Goal: Transaction & Acquisition: Purchase product/service

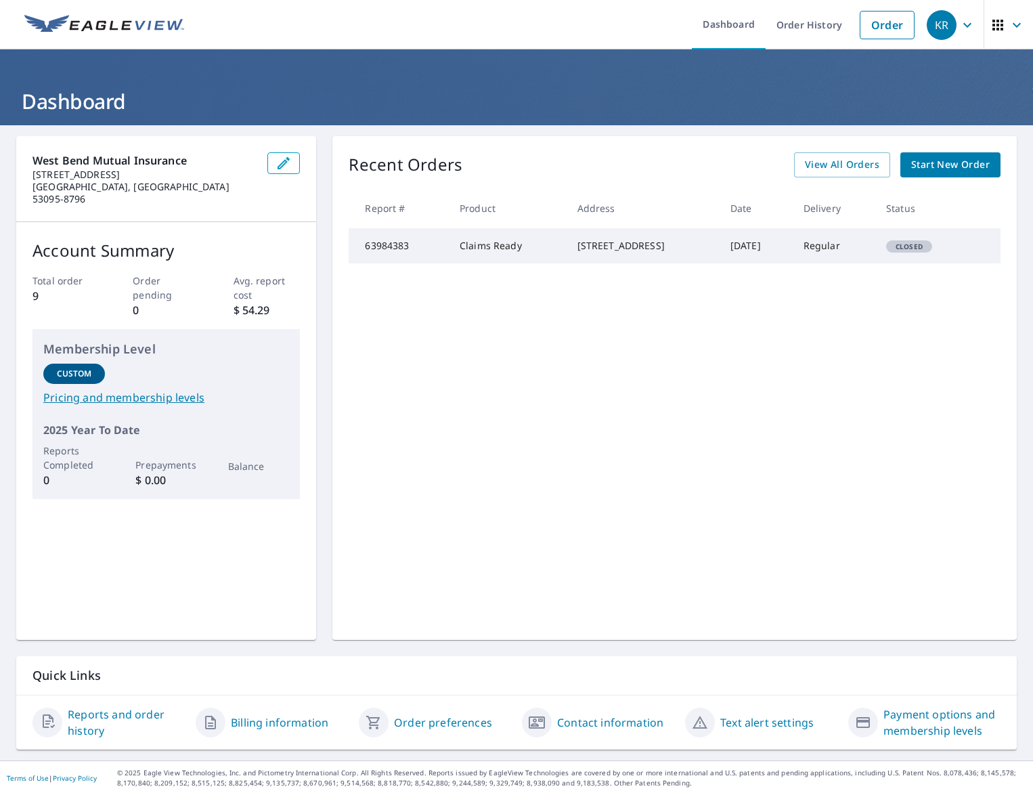
click at [504, 344] on div "Recent Orders View All Orders Start New Order Report # Product Address Date Del…" at bounding box center [674, 388] width 684 height 504
click at [965, 159] on span "Start New Order" at bounding box center [950, 164] width 79 height 17
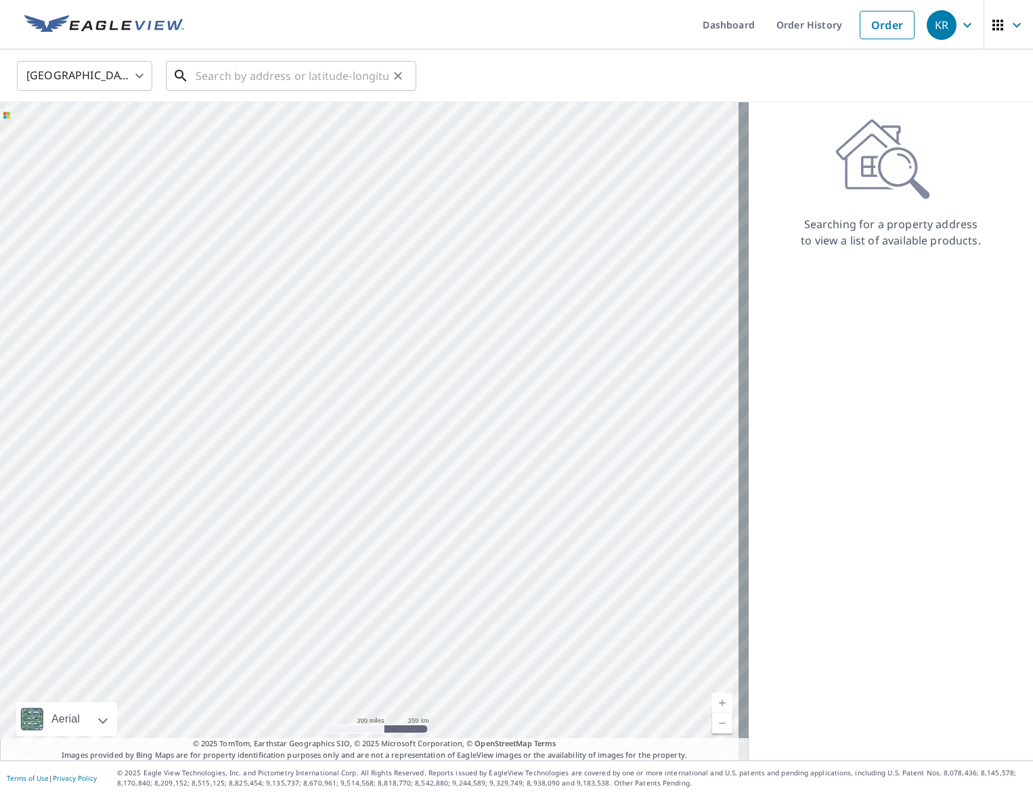
click at [242, 70] on input "text" at bounding box center [292, 76] width 193 height 38
paste input "1358 Turnberry Ave, Le Mars,, IA 51031"
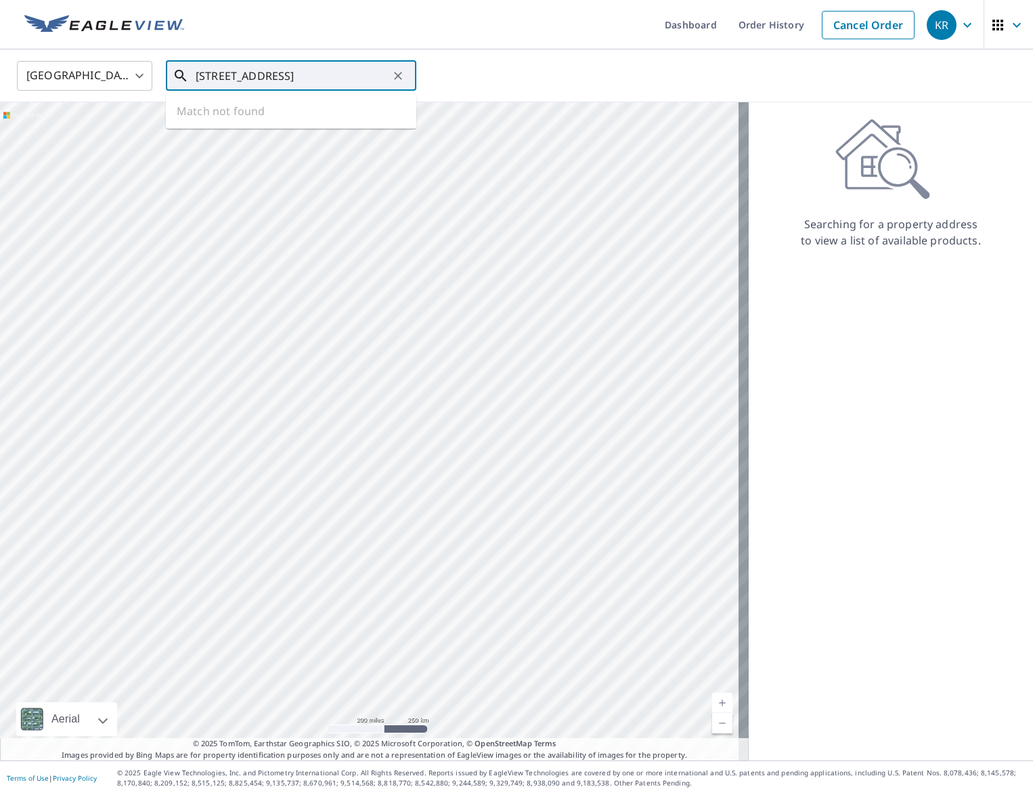
scroll to position [0, 9]
click at [340, 78] on input "1358 Turnberry Ave, Le Mars,, IA 51031" at bounding box center [292, 76] width 193 height 38
click at [271, 136] on p "Le Mars, IA 51031" at bounding box center [299, 130] width 213 height 14
type input "1358 Turnberry Ave Le Mars, IA 51031"
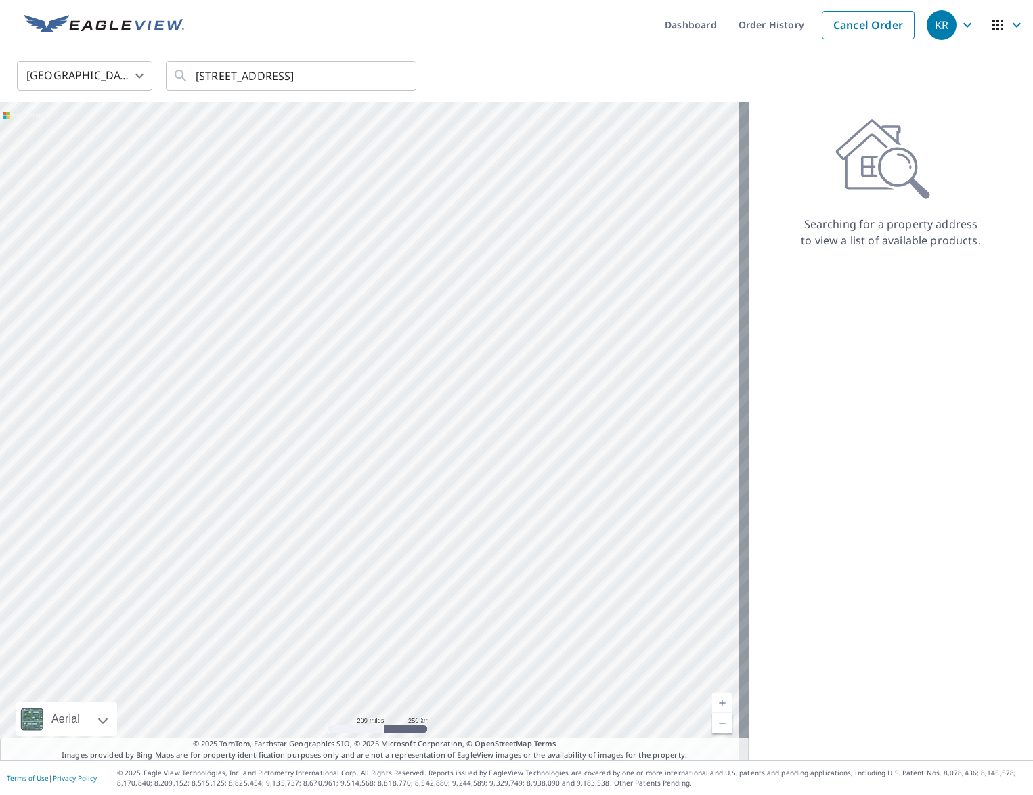
scroll to position [0, 0]
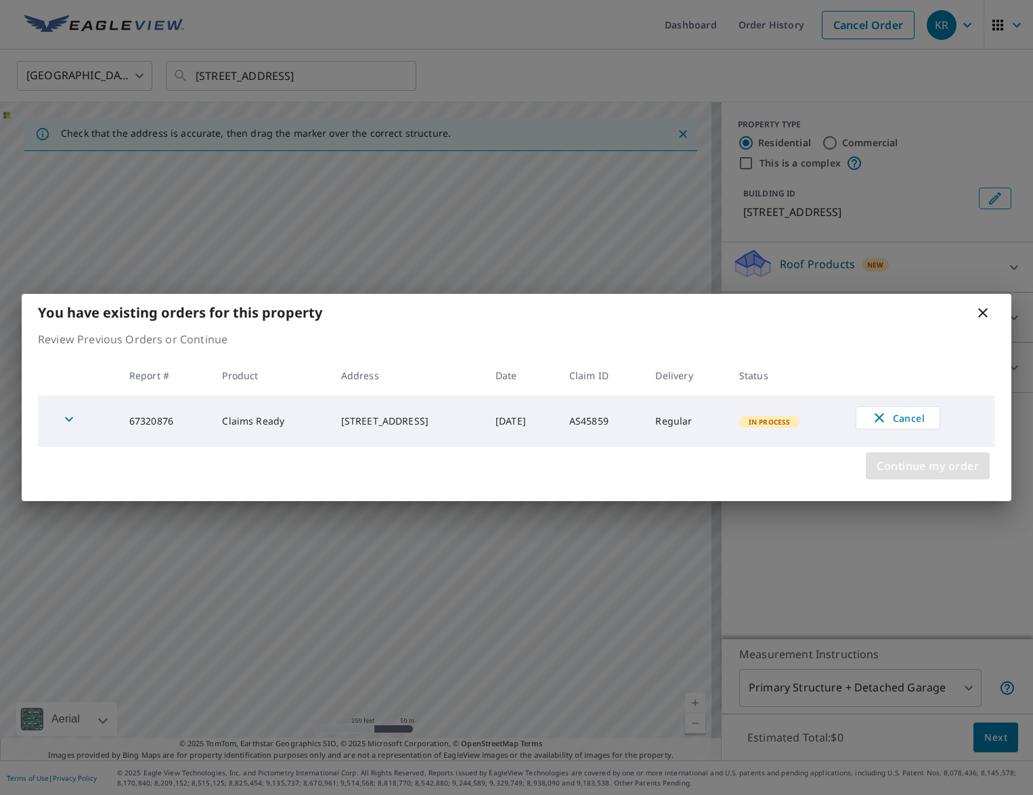
click at [909, 468] on span "Continue my order" at bounding box center [927, 465] width 102 height 19
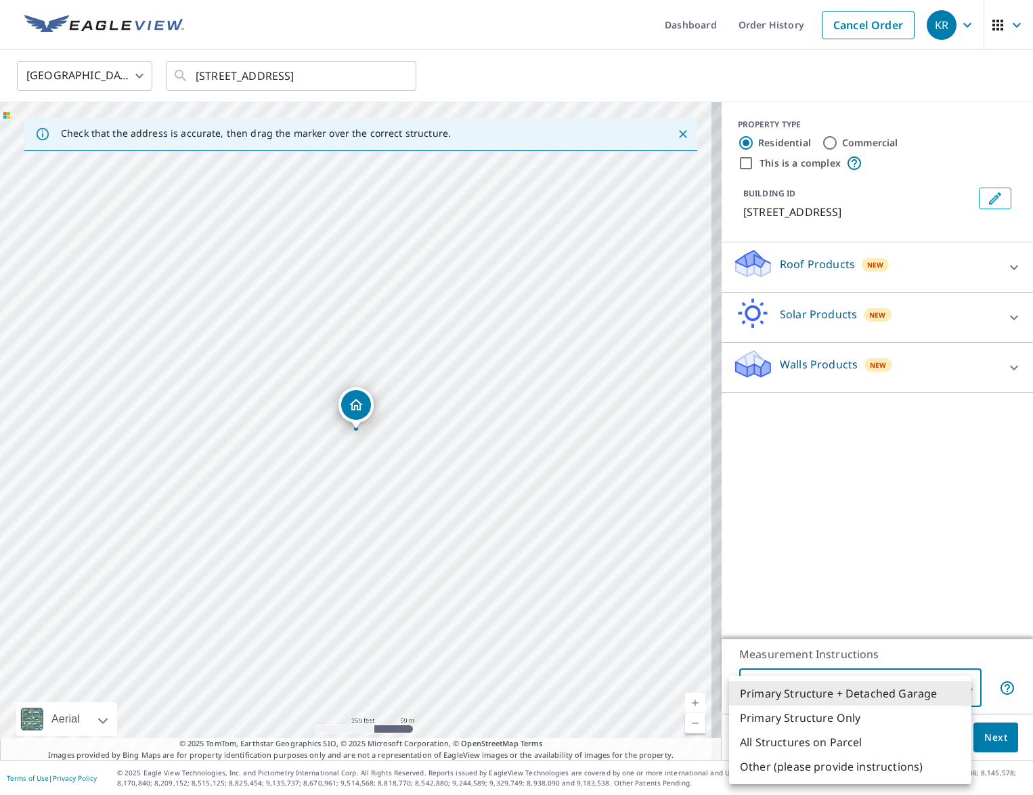
click at [958, 686] on body "KR KR Dashboard Order History Cancel Order KR United States US ​ 1358 Turnberry…" at bounding box center [516, 397] width 1033 height 795
click at [876, 714] on li "Primary Structure Only" at bounding box center [850, 717] width 242 height 24
type input "2"
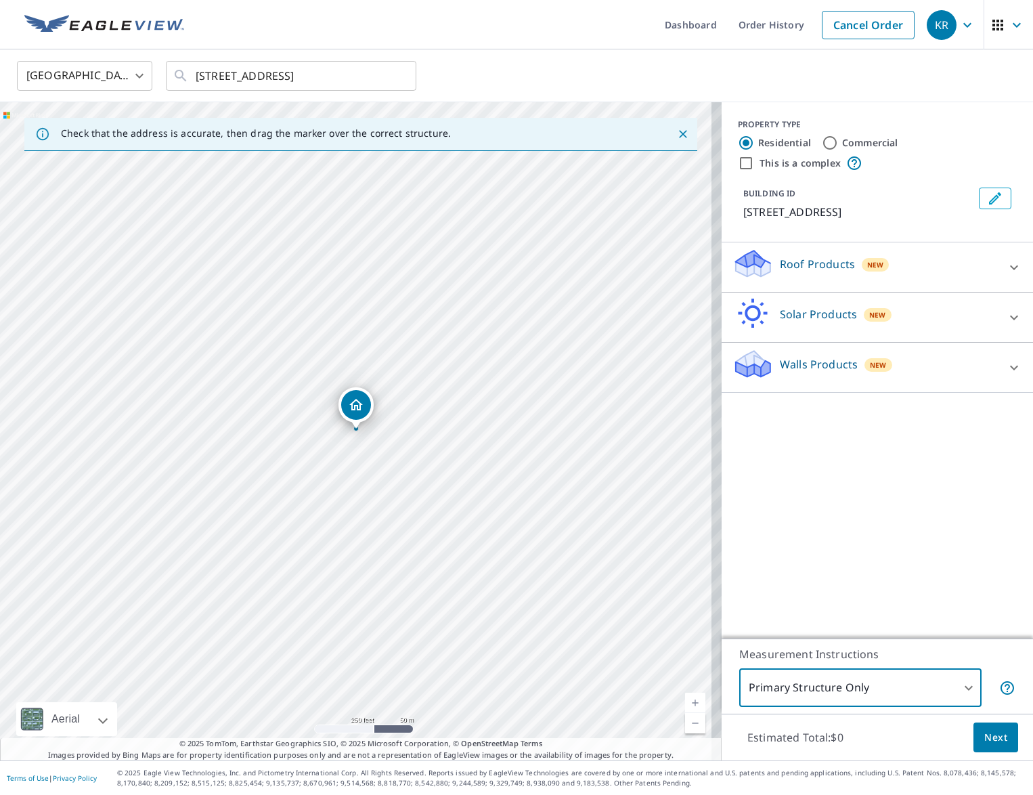
click at [987, 740] on span "Next" at bounding box center [995, 737] width 23 height 17
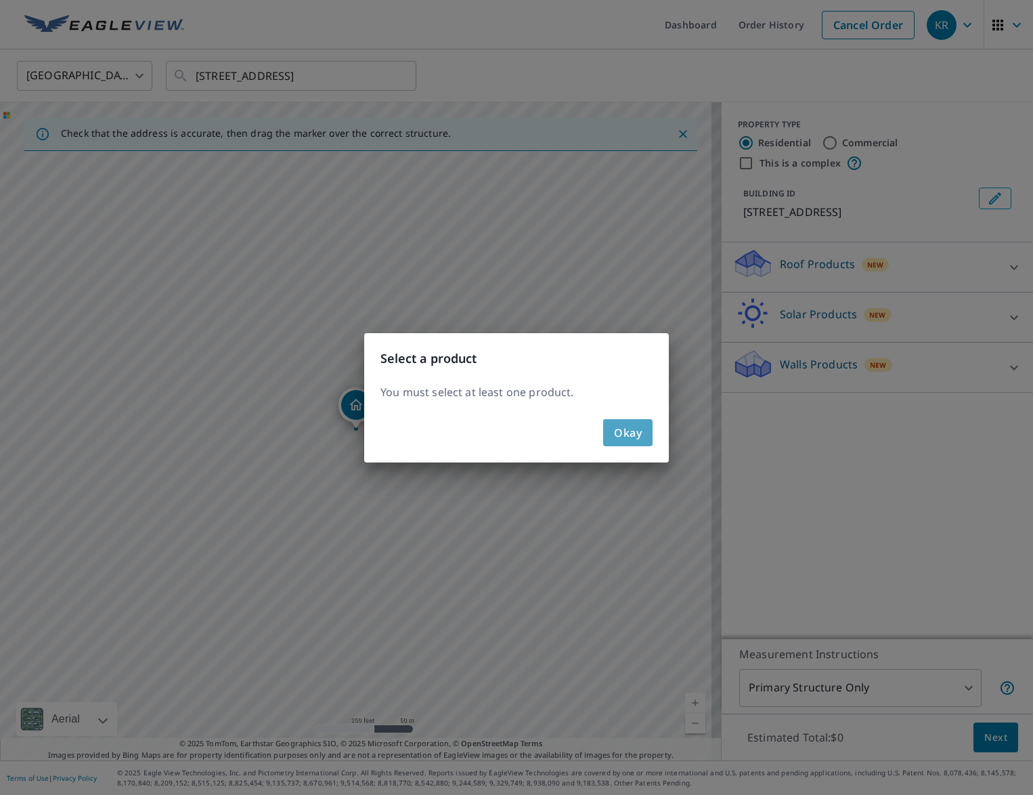
click at [625, 432] on span "Okay" at bounding box center [628, 432] width 28 height 19
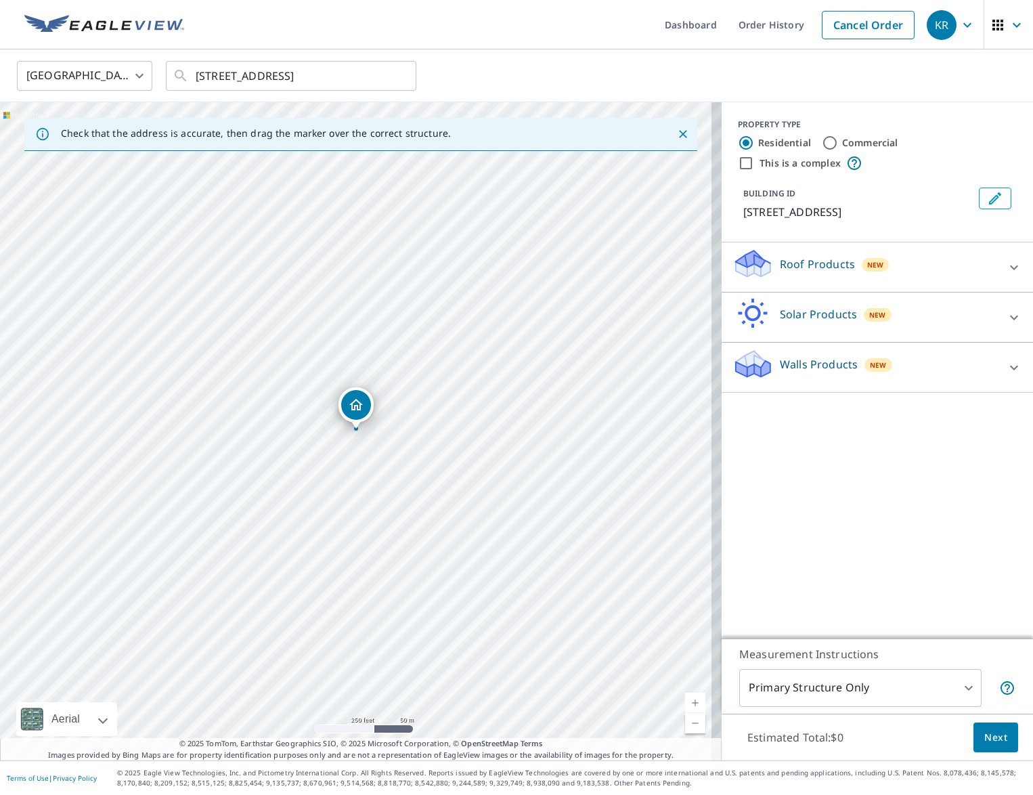
click at [1007, 267] on icon at bounding box center [1014, 267] width 16 height 16
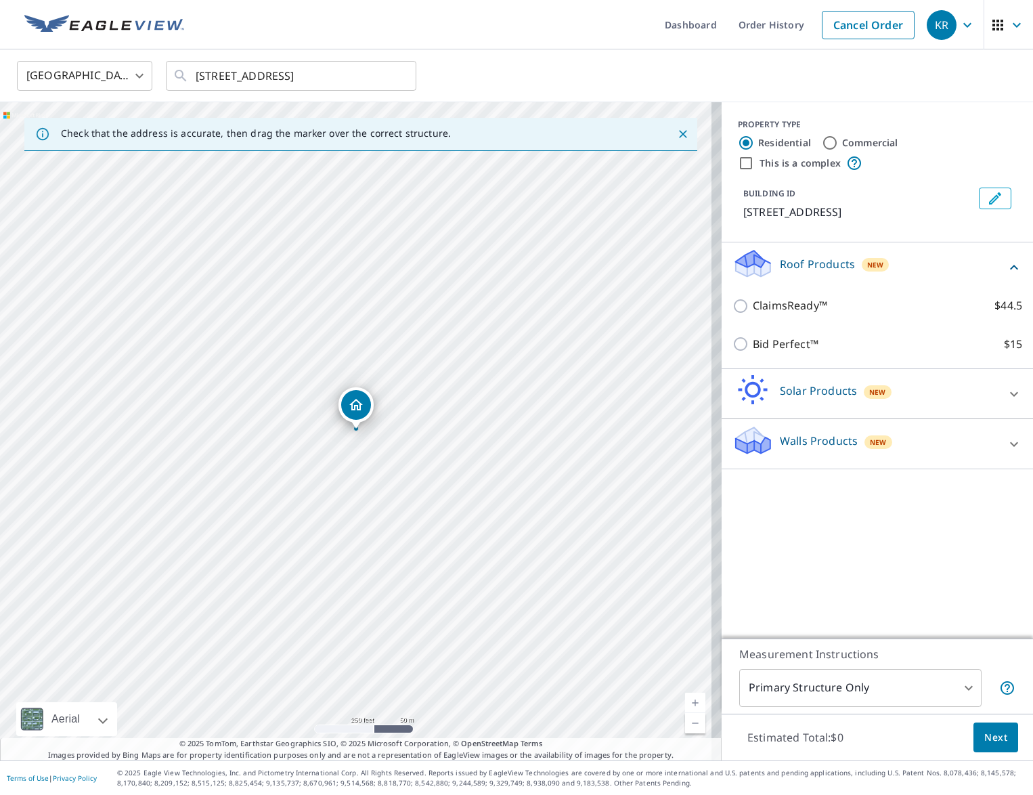
click at [988, 738] on span "Next" at bounding box center [995, 737] width 23 height 17
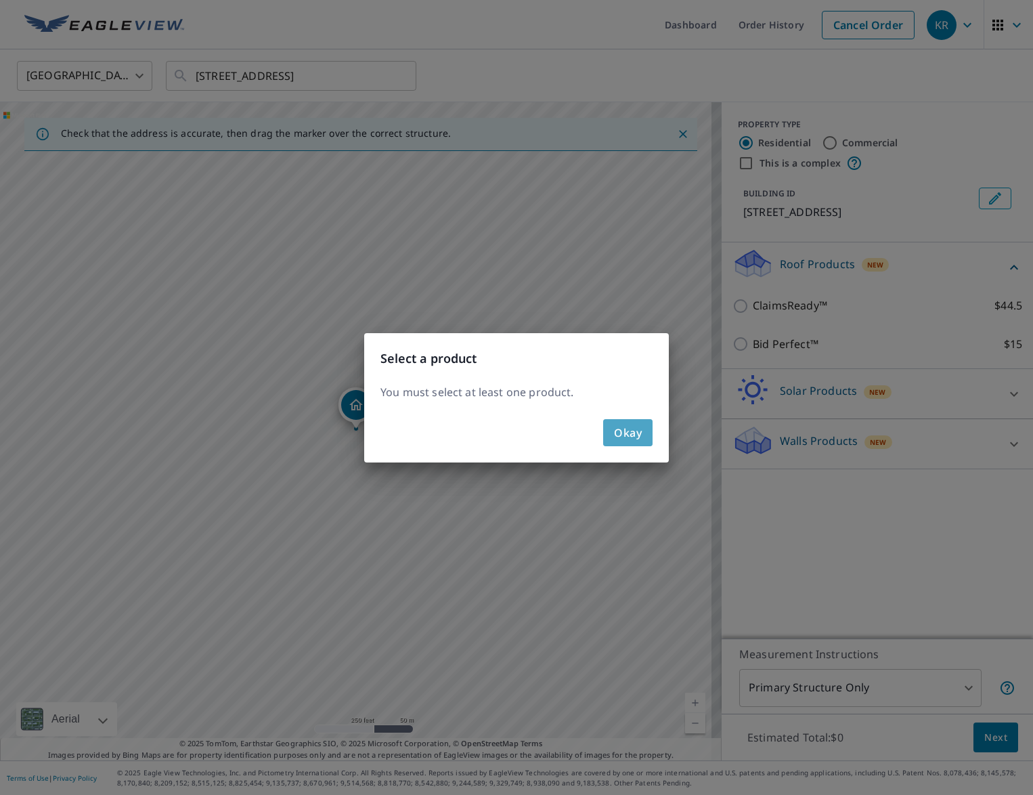
click at [612, 429] on button "Okay" at bounding box center [627, 432] width 49 height 27
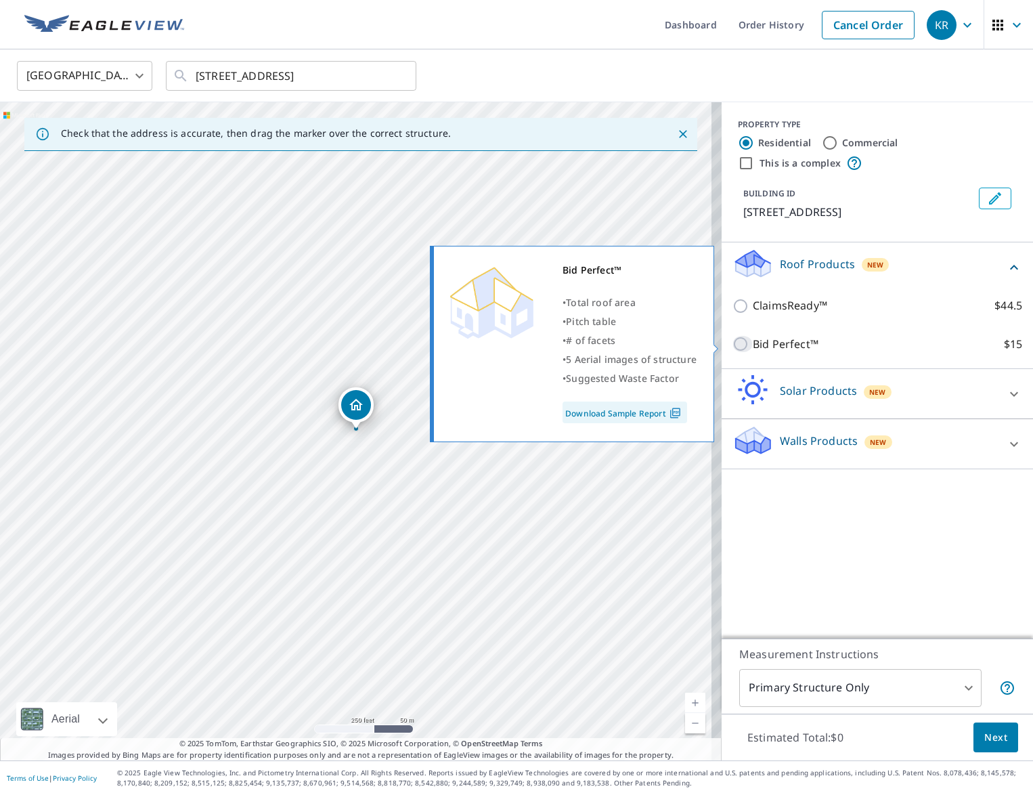
click at [734, 342] on input "Bid Perfect™ $15" at bounding box center [742, 344] width 20 height 16
checkbox input "true"
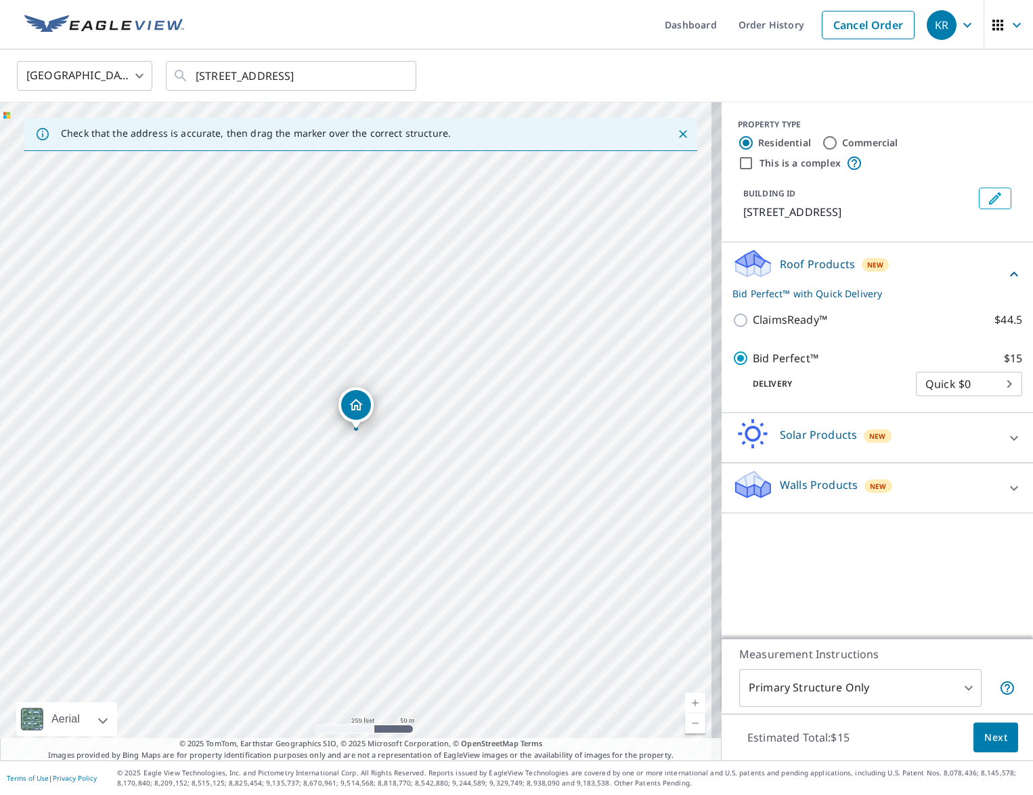
click at [998, 379] on body "KR KR Dashboard Order History Cancel Order KR United States US ​ 1358 Turnberry…" at bounding box center [516, 397] width 1033 height 795
click at [998, 379] on li "Quick $0" at bounding box center [959, 384] width 106 height 24
click at [985, 736] on span "Next" at bounding box center [995, 737] width 23 height 17
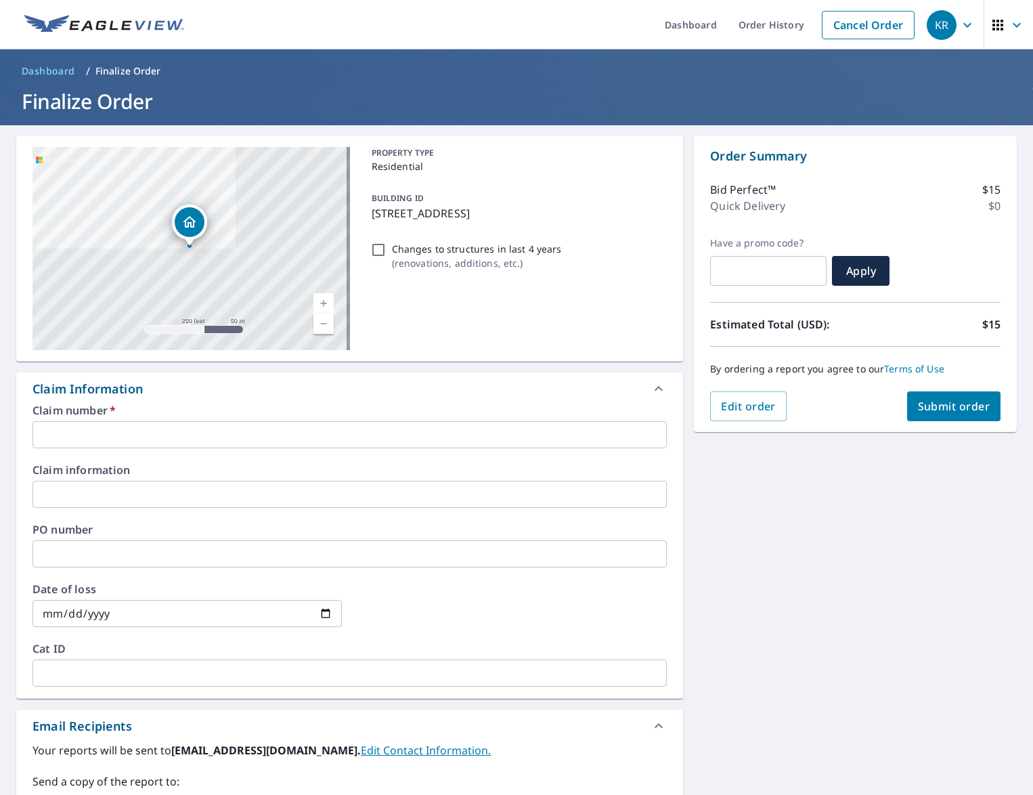
click at [213, 436] on input "text" at bounding box center [349, 434] width 634 height 27
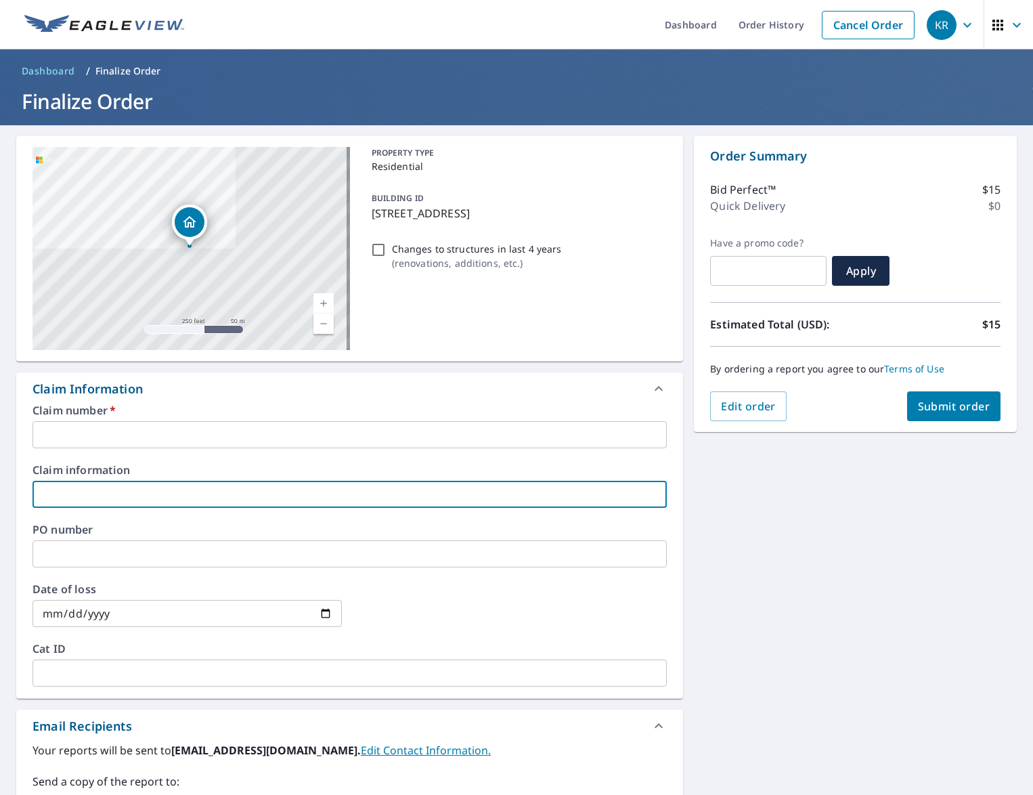
click at [243, 489] on input "text" at bounding box center [349, 493] width 634 height 27
click at [771, 26] on link "Order History" at bounding box center [771, 24] width 87 height 49
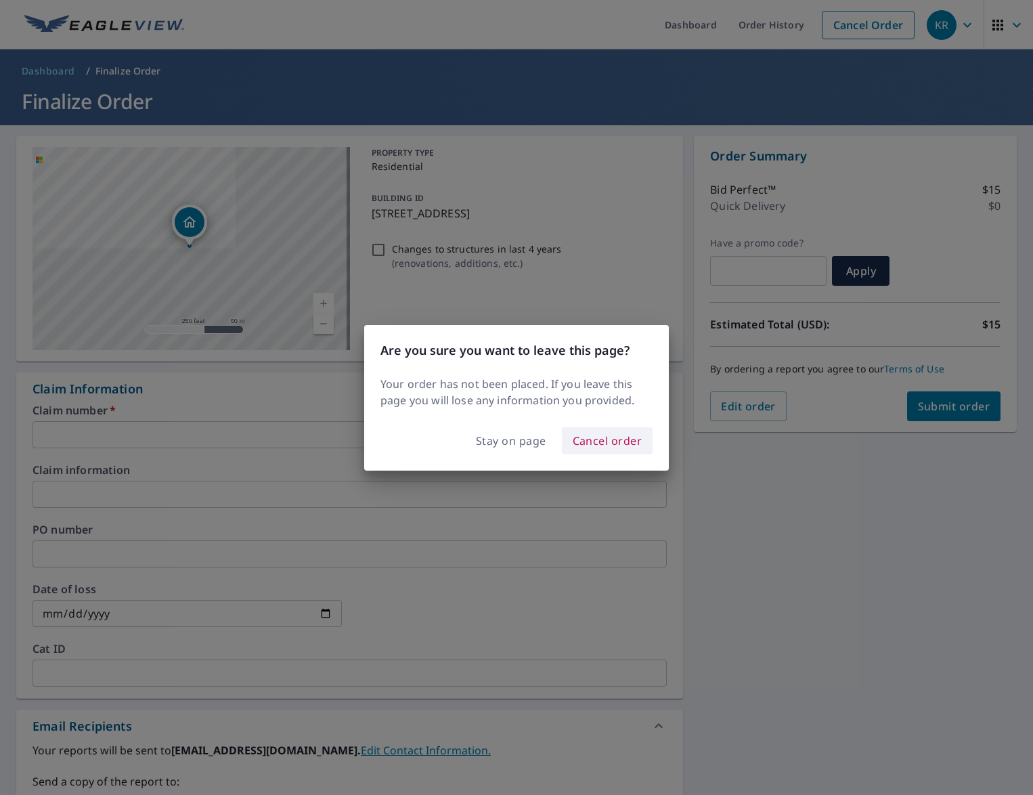
click at [598, 440] on span "Cancel order" at bounding box center [608, 440] width 70 height 19
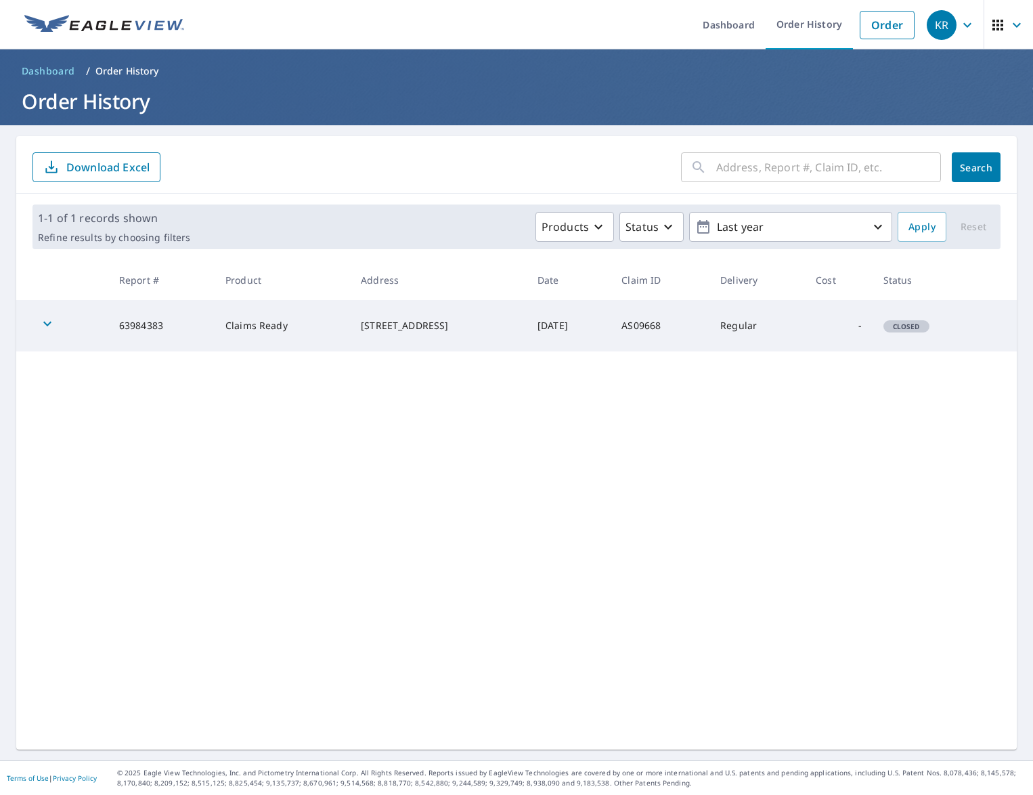
click at [141, 321] on td "63984383" at bounding box center [161, 325] width 106 height 51
click at [258, 321] on td "Claims Ready" at bounding box center [282, 325] width 135 height 51
click at [52, 320] on icon "button" at bounding box center [47, 323] width 16 height 16
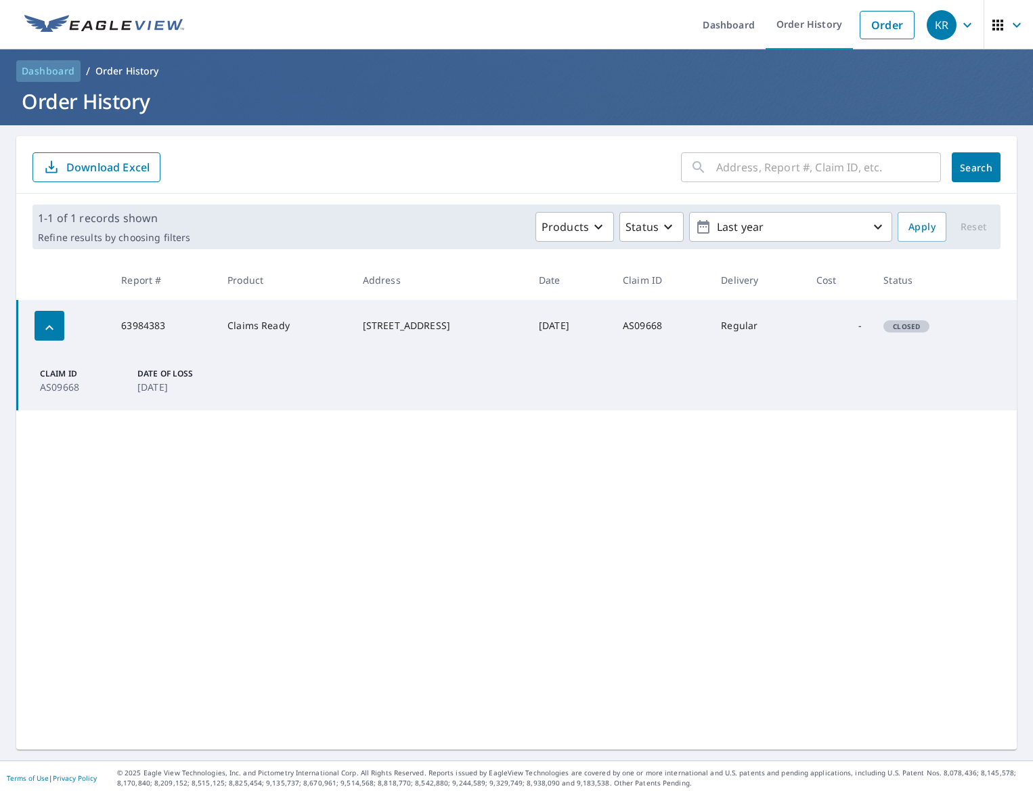
click at [58, 71] on span "Dashboard" at bounding box center [48, 71] width 53 height 14
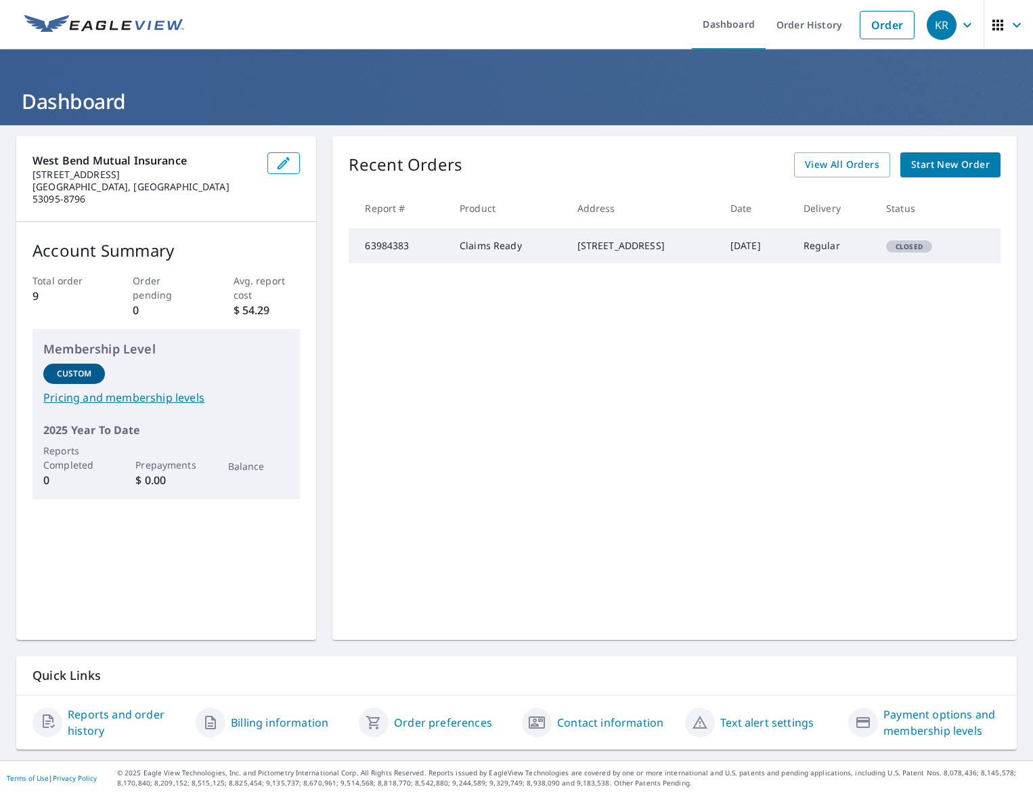
click at [496, 423] on div "Recent Orders View All Orders Start New Order Report # Product Address Date Del…" at bounding box center [674, 388] width 684 height 504
click at [962, 164] on span "Start New Order" at bounding box center [950, 164] width 79 height 17
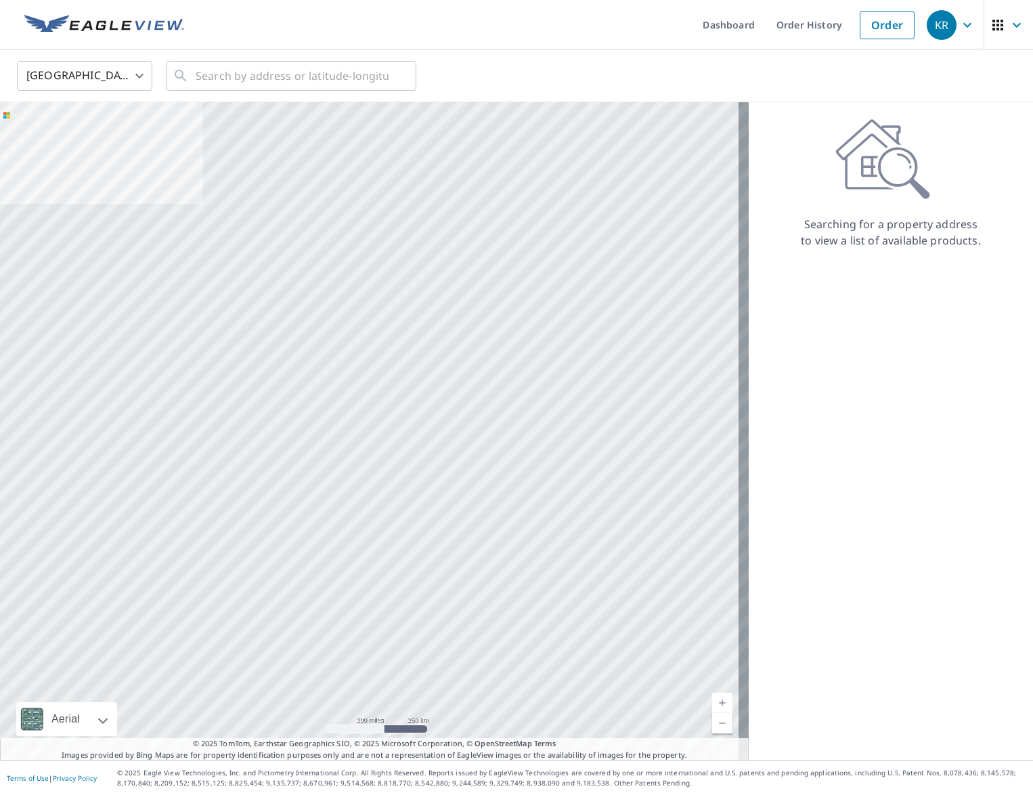
click at [769, 77] on div "United States US ​ ​" at bounding box center [512, 76] width 1010 height 32
click at [866, 25] on link "Order" at bounding box center [886, 25] width 55 height 28
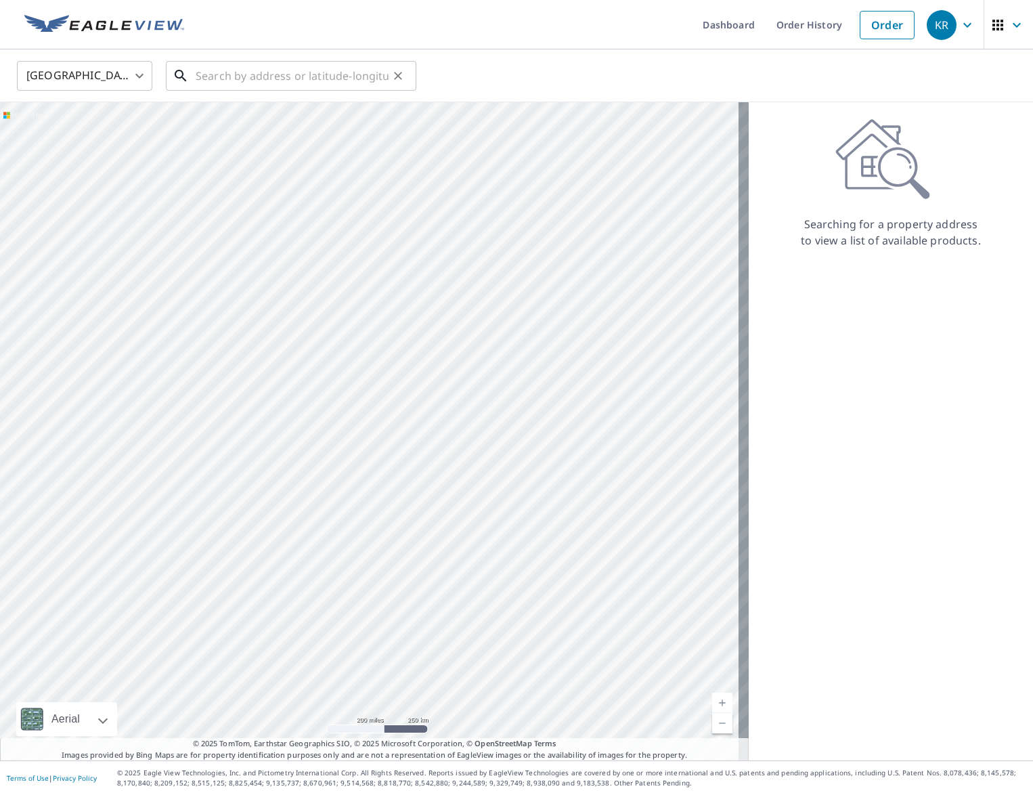
click at [261, 81] on input "text" at bounding box center [292, 76] width 193 height 38
paste input "1358 Turnberry Ave, Le Mars,, IA 51031"
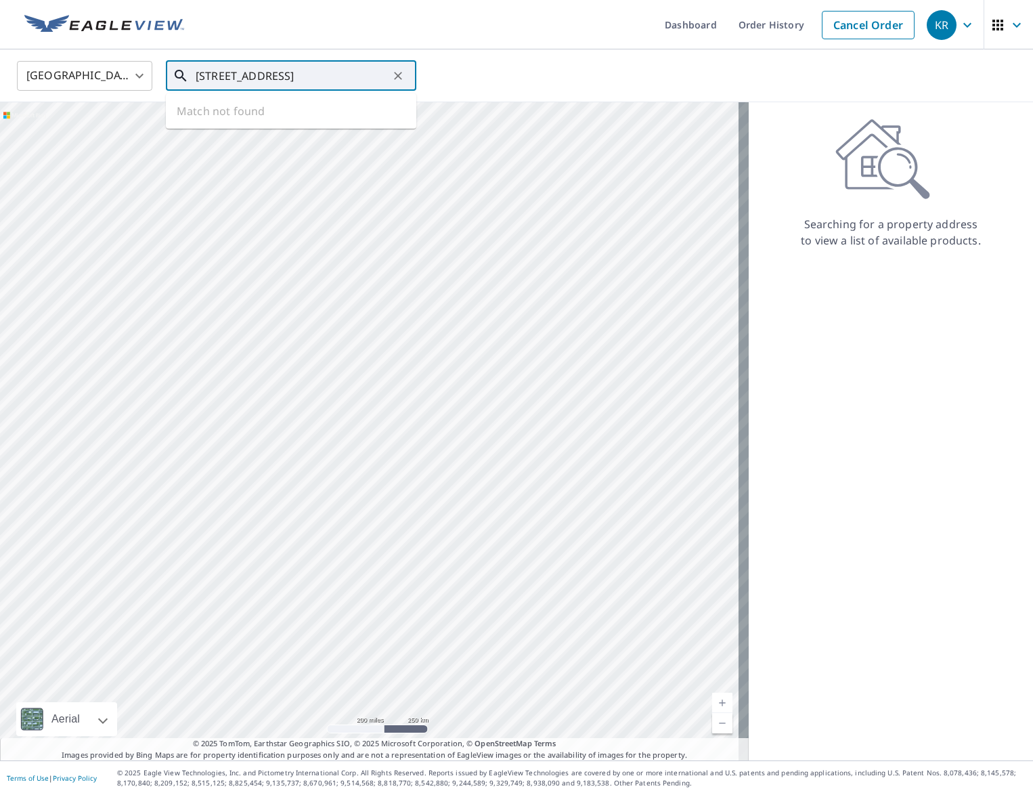
scroll to position [0, 9]
click at [297, 120] on span "1358 Turnberry Ave" at bounding box center [299, 115] width 213 height 16
type input "1358 Turnberry Ave Le Mars, IA 51031"
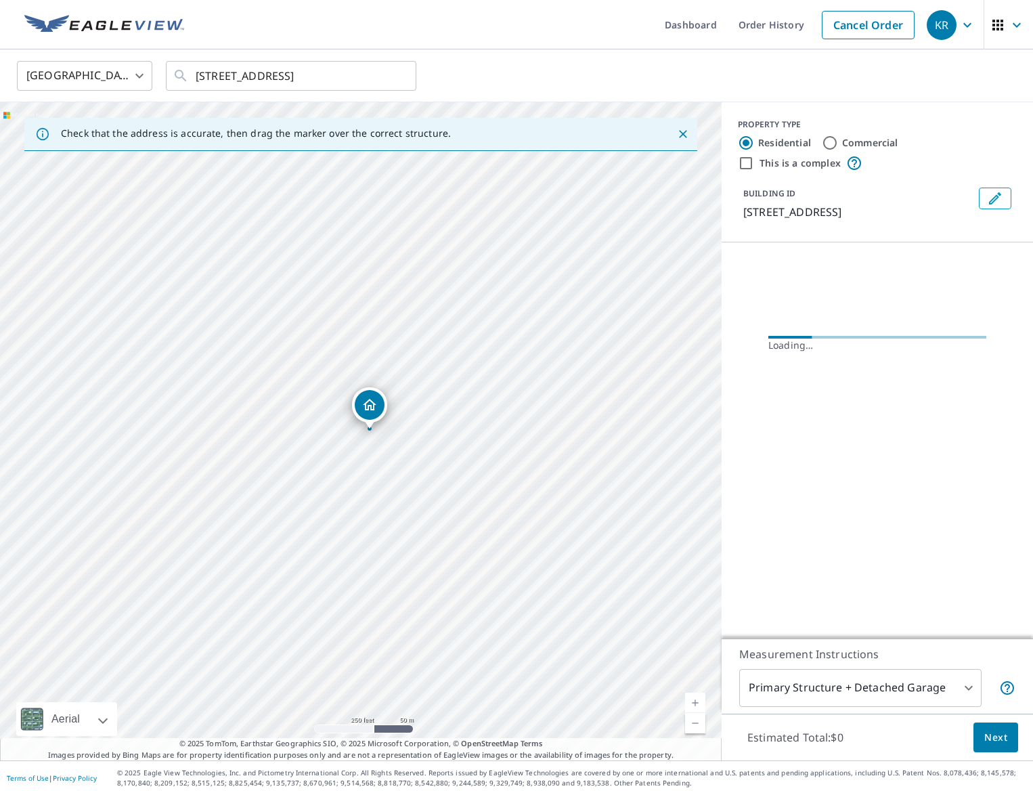
scroll to position [0, 0]
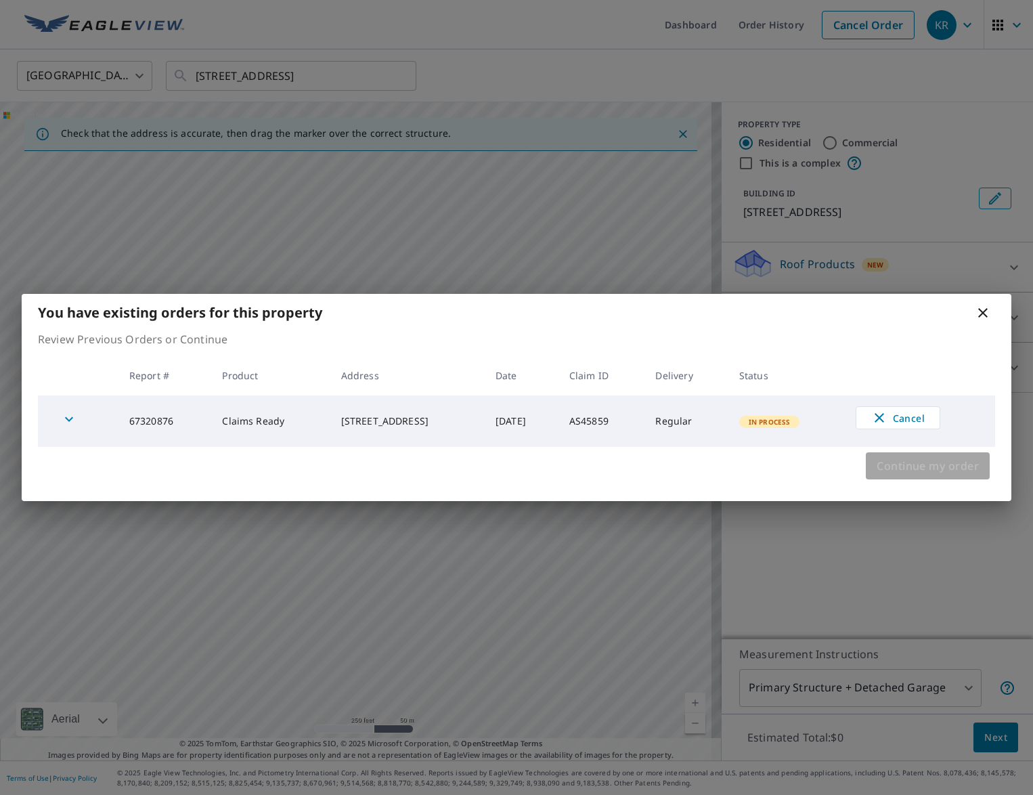
click at [938, 472] on span "Continue my order" at bounding box center [927, 465] width 102 height 19
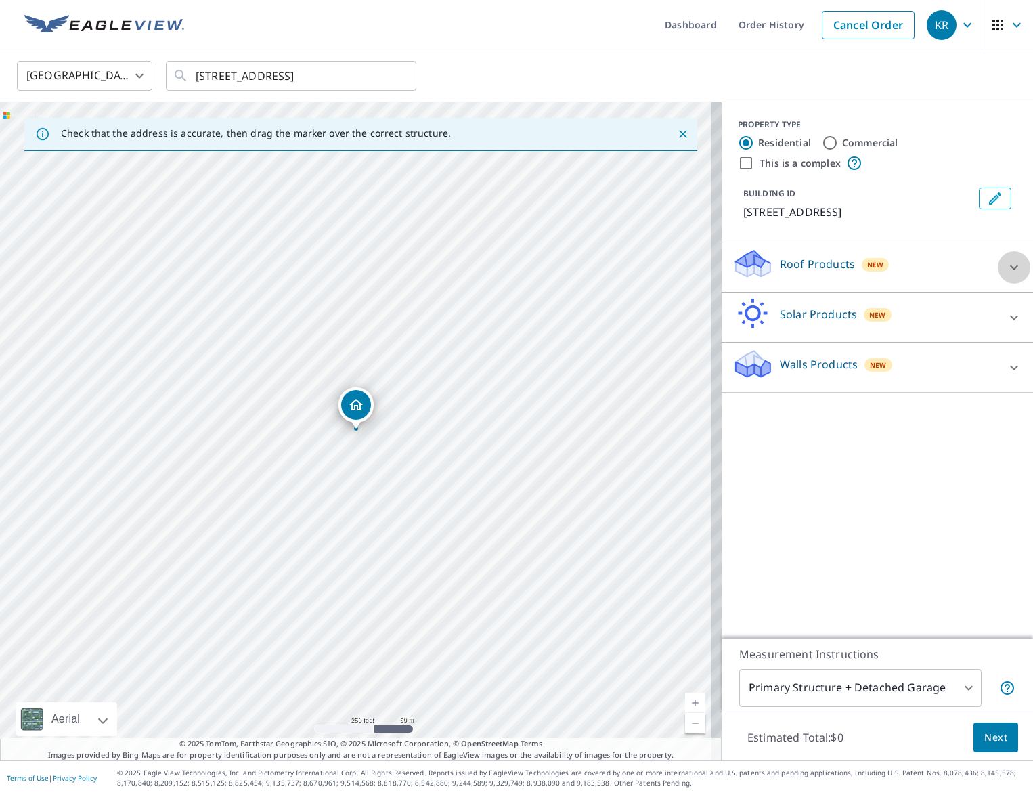
click at [1006, 264] on icon at bounding box center [1014, 267] width 16 height 16
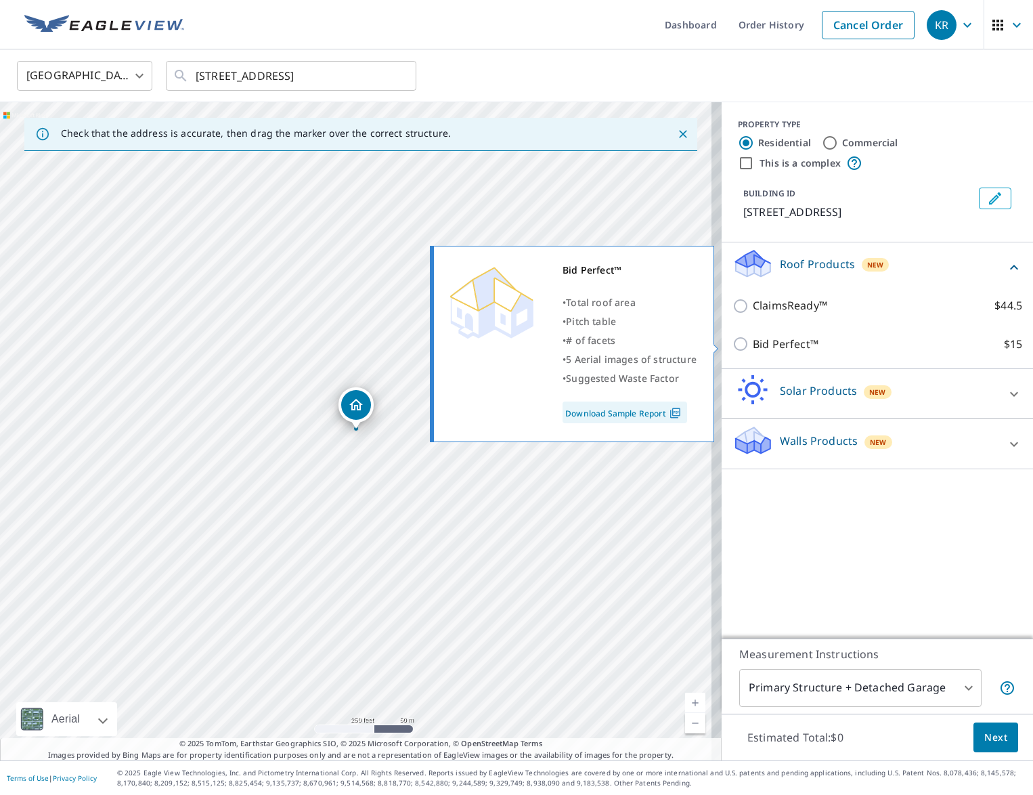
click at [732, 342] on input "Bid Perfect™ $15" at bounding box center [742, 344] width 20 height 16
checkbox input "true"
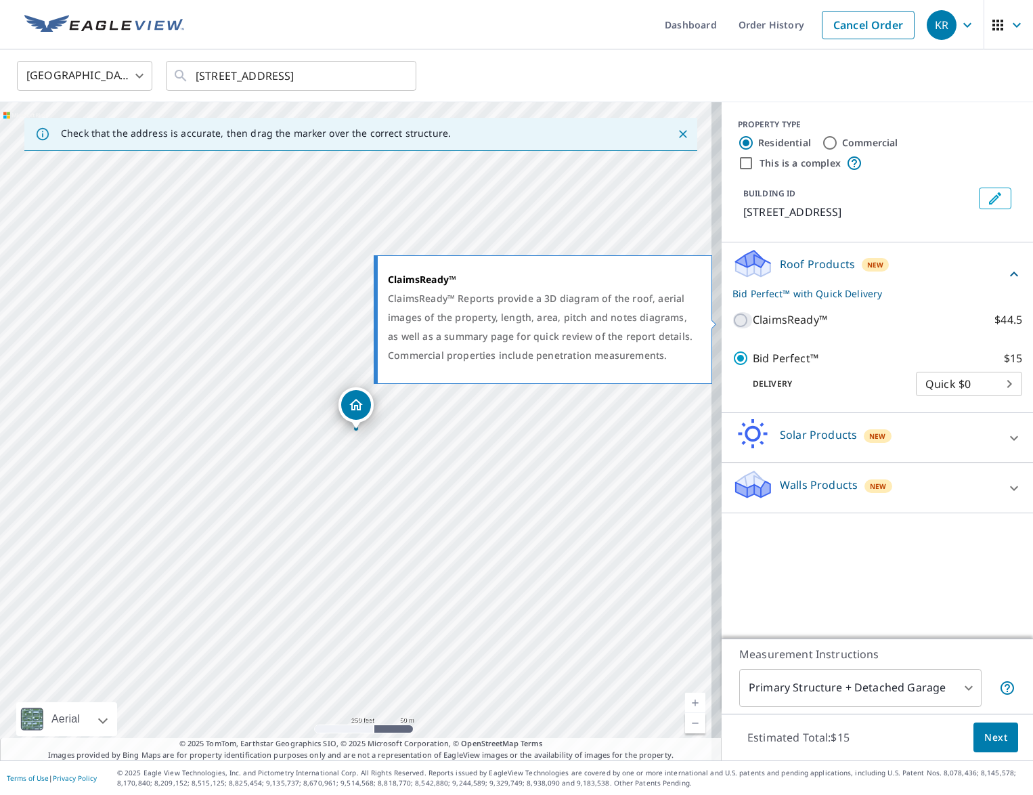
click at [732, 317] on input "ClaimsReady™ $44.5" at bounding box center [742, 320] width 20 height 16
checkbox input "true"
checkbox input "false"
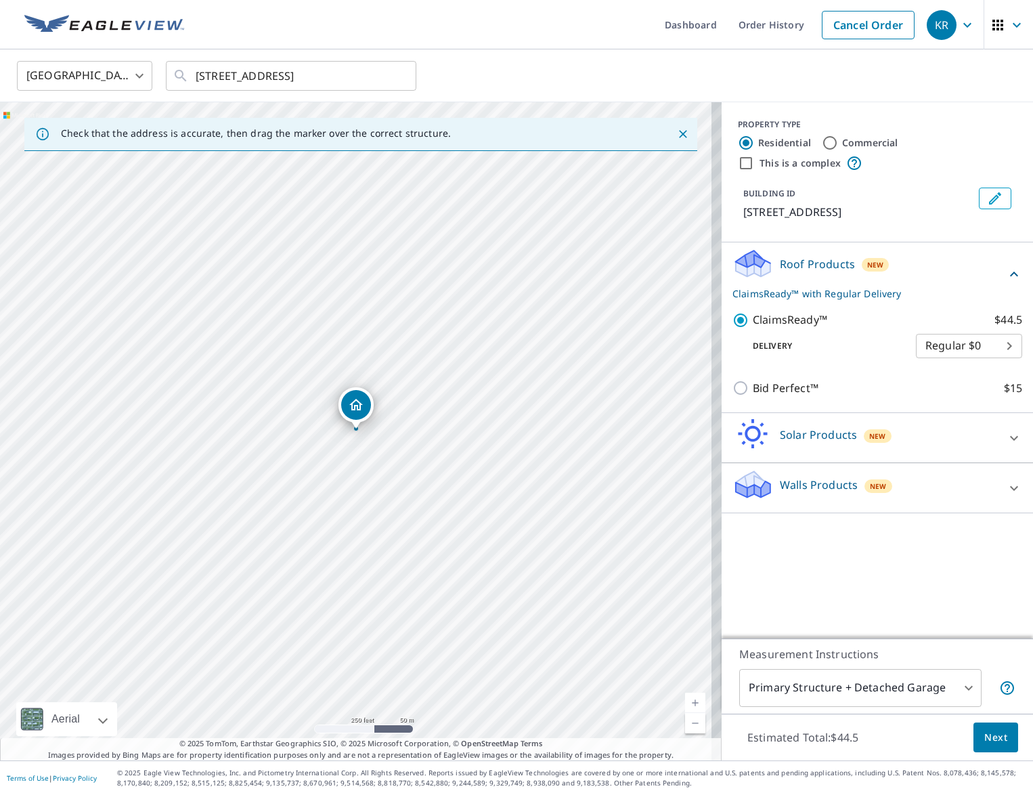
click at [952, 689] on body "KR KR Dashboard Order History Cancel Order KR United States US ​ 1358 Turnberry…" at bounding box center [516, 397] width 1033 height 795
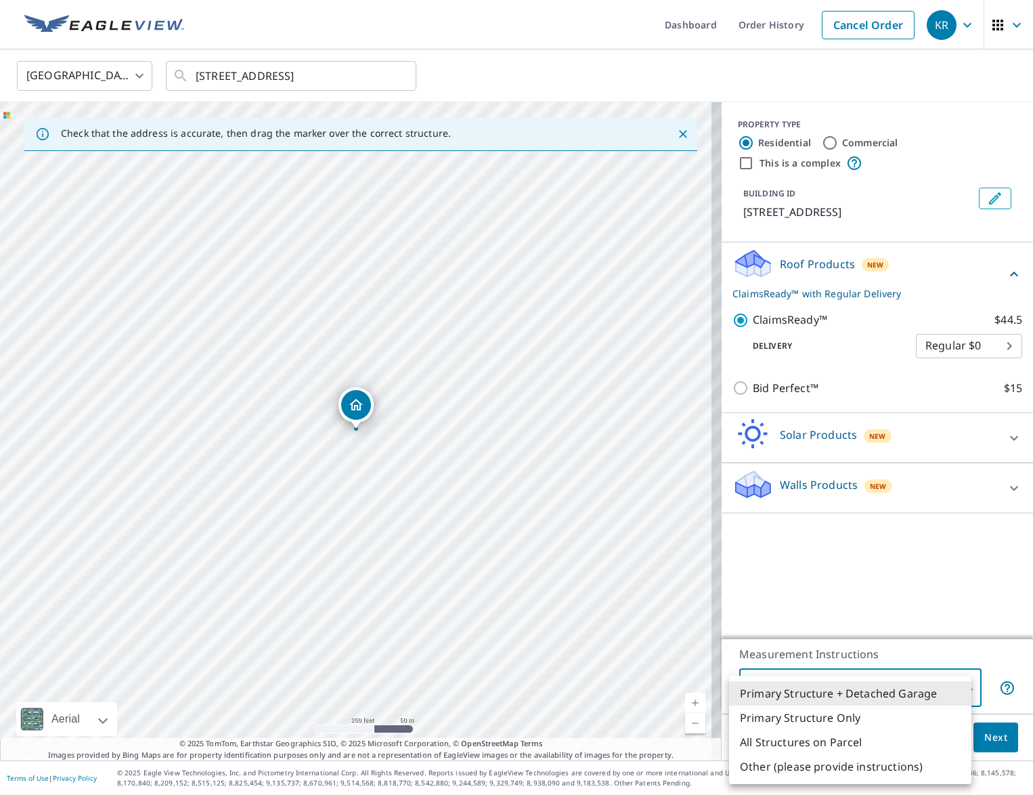
click at [842, 717] on li "Primary Structure Only" at bounding box center [850, 717] width 242 height 24
type input "2"
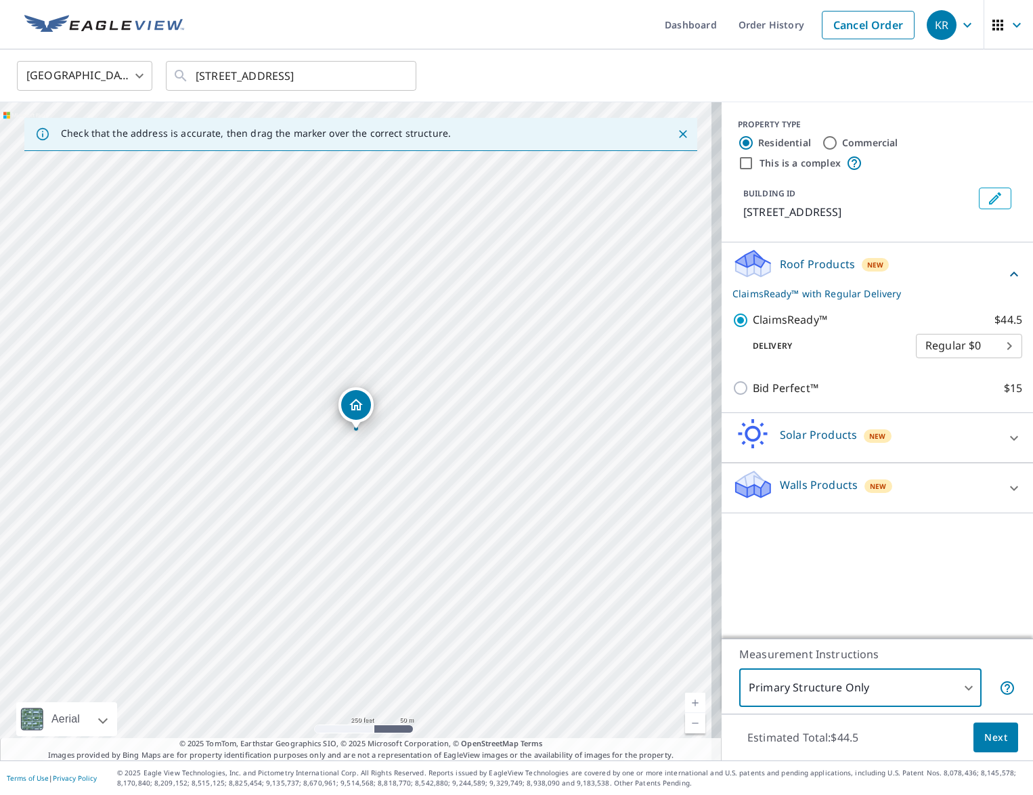
click at [984, 742] on span "Next" at bounding box center [995, 737] width 23 height 17
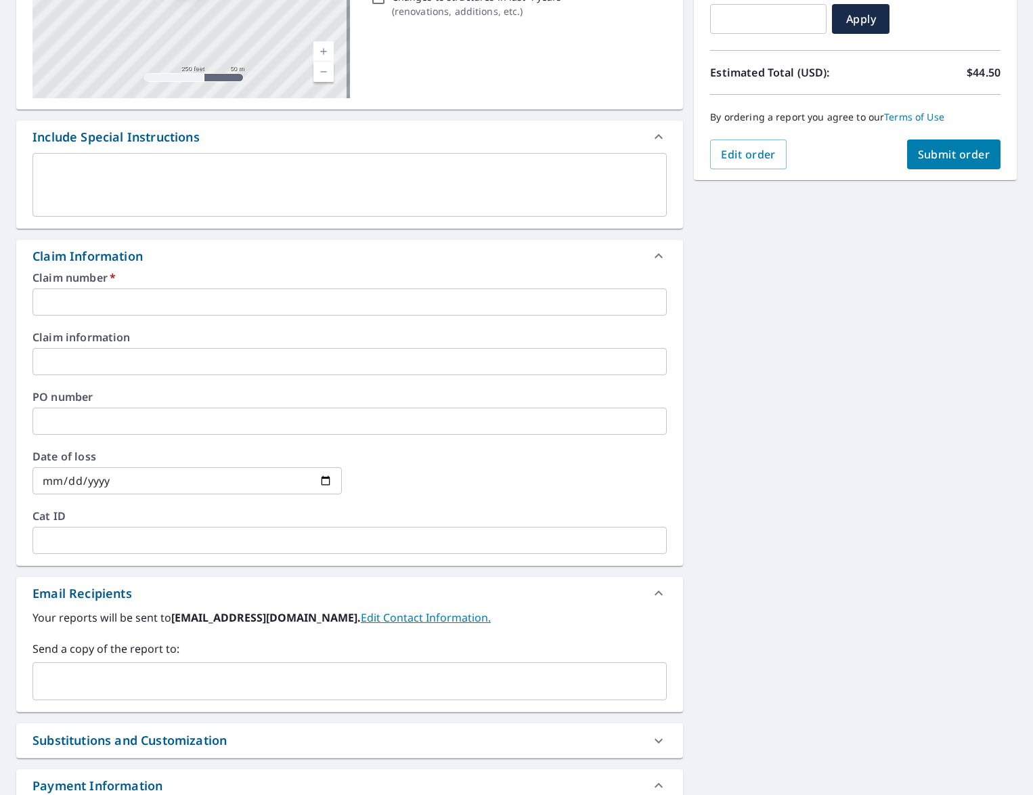
scroll to position [338, 0]
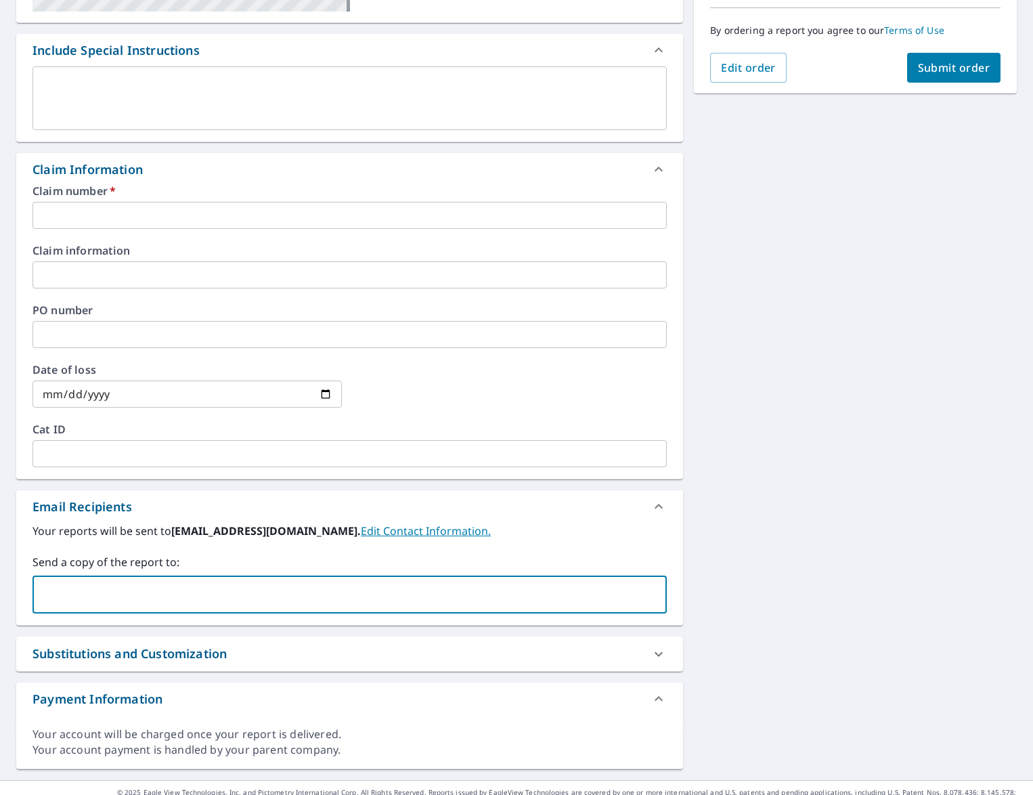
click at [151, 598] on input "text" at bounding box center [340, 594] width 602 height 26
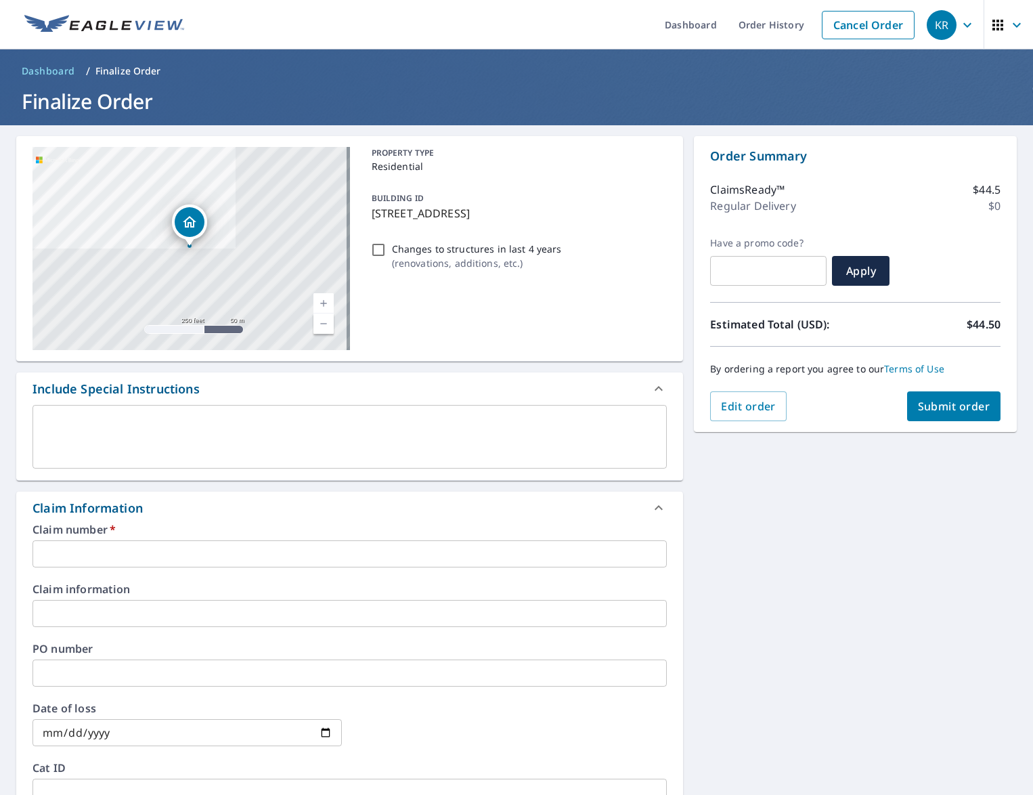
click at [142, 607] on input "text" at bounding box center [349, 613] width 634 height 27
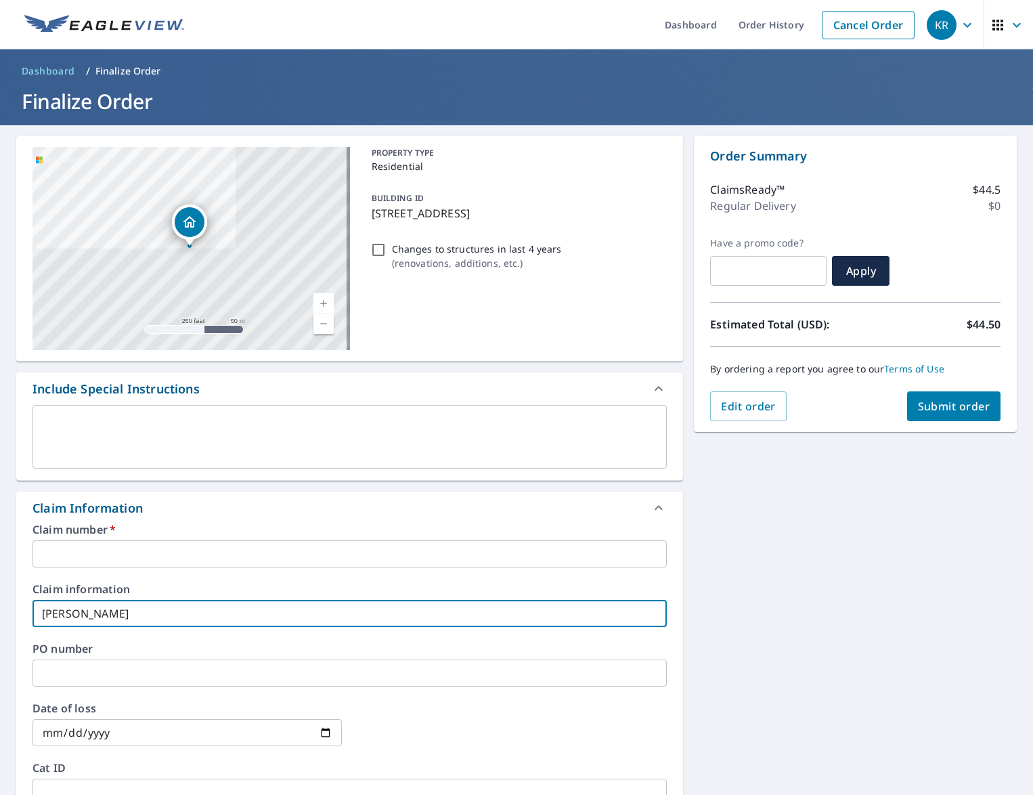
type input "Addam Stamper"
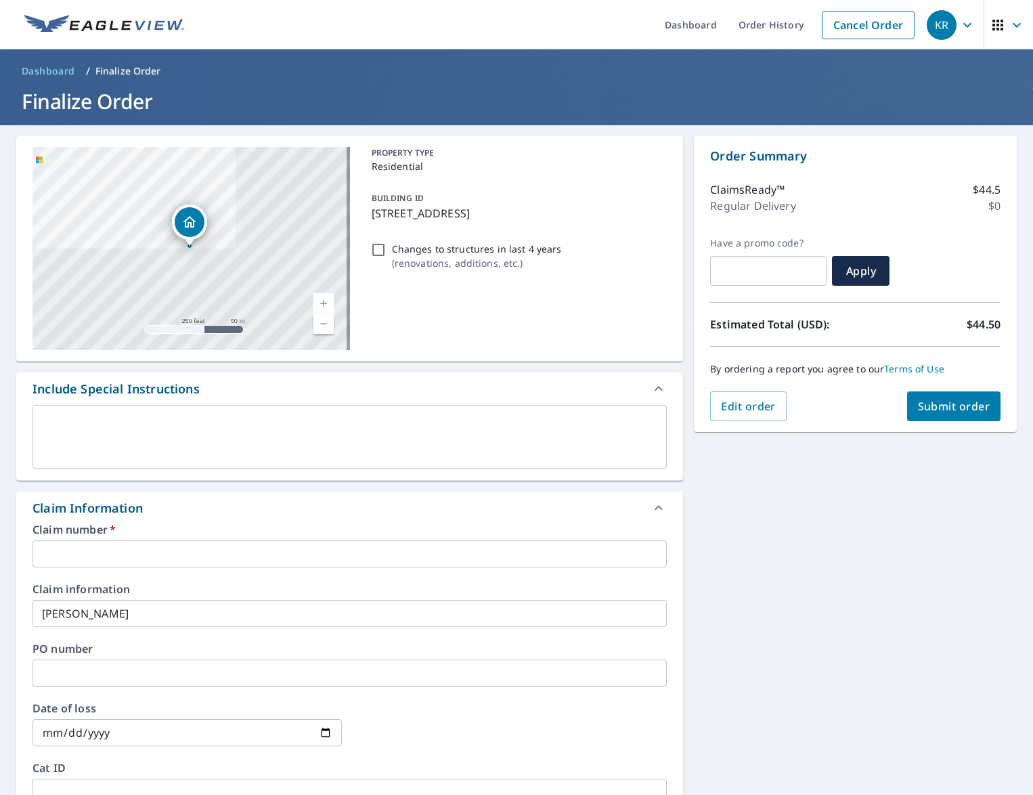
drag, startPoint x: 467, startPoint y: 294, endPoint x: 475, endPoint y: 293, distance: 8.2
click at [467, 294] on div "PROPERTY TYPE Residential BUILDING ID 1358 Turnberry Ave, Le Mars, IA, 51031 Ch…" at bounding box center [516, 248] width 301 height 203
click at [944, 405] on span "Submit order" at bounding box center [954, 406] width 72 height 15
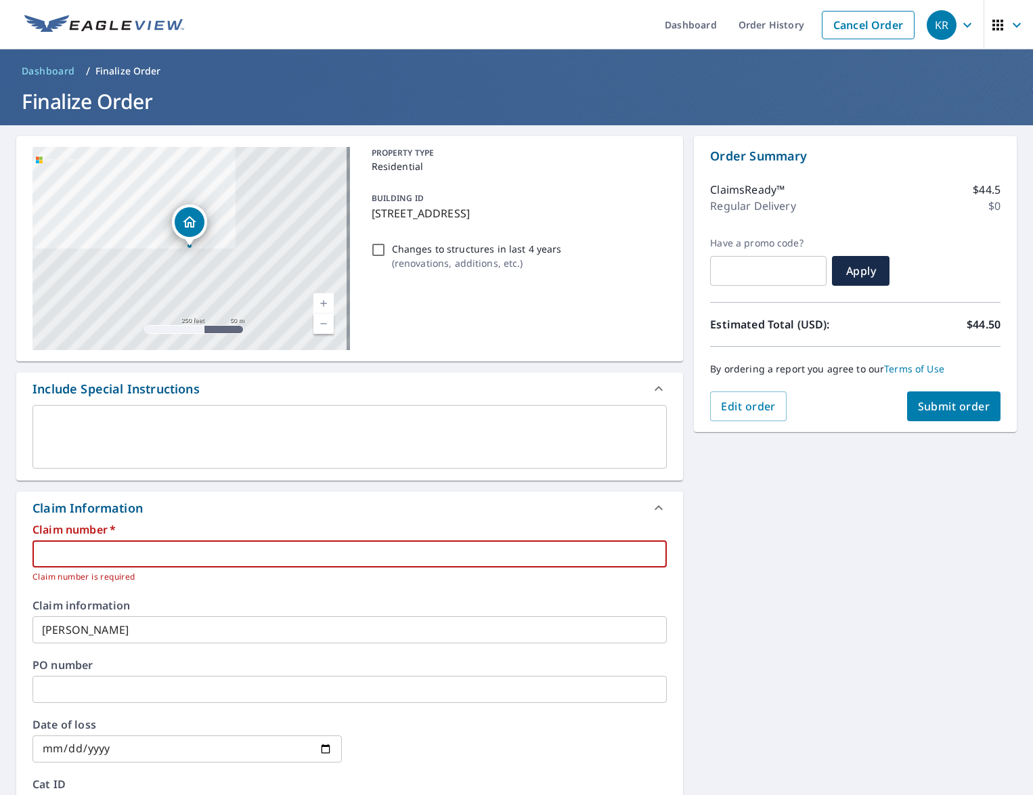
click at [269, 552] on input "text" at bounding box center [349, 553] width 634 height 27
type input "AS11111"
drag, startPoint x: 208, startPoint y: 561, endPoint x: 119, endPoint y: 561, distance: 89.3
click at [119, 561] on input "AS11111" at bounding box center [349, 553] width 634 height 27
drag, startPoint x: 108, startPoint y: 553, endPoint x: -47, endPoint y: 553, distance: 154.3
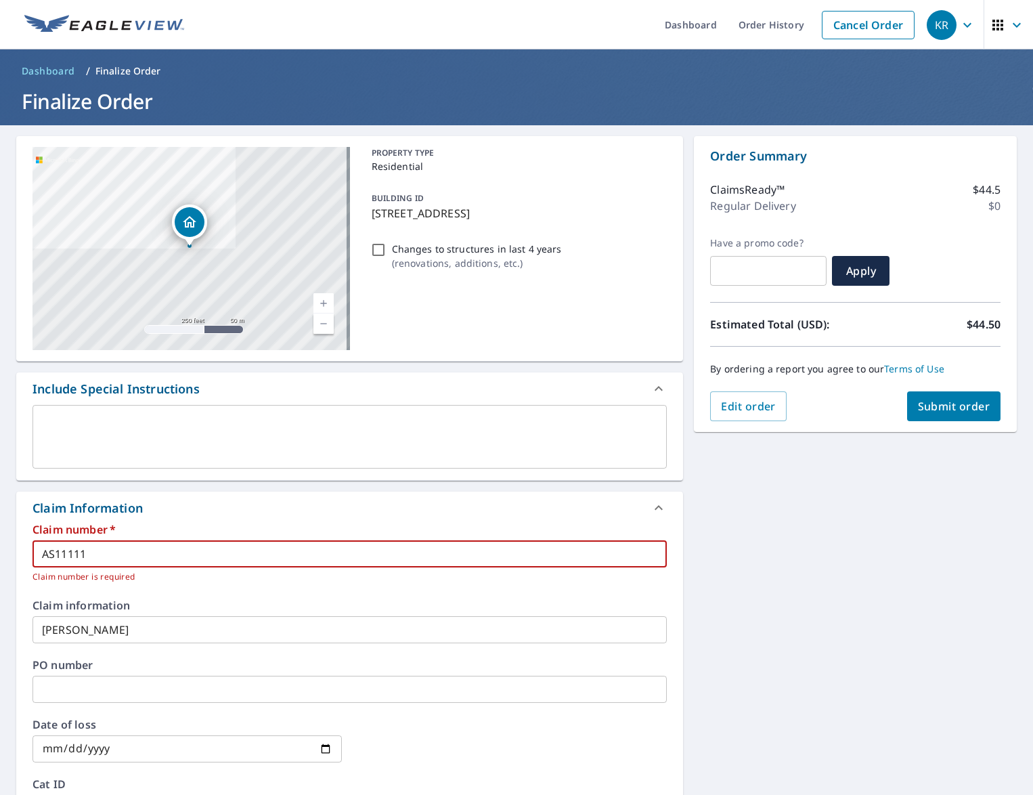
click at [0, 553] on html "KR KR Dashboard Order History Cancel Order KR Dashboard / Finalize Order Finali…" at bounding box center [516, 397] width 1033 height 795
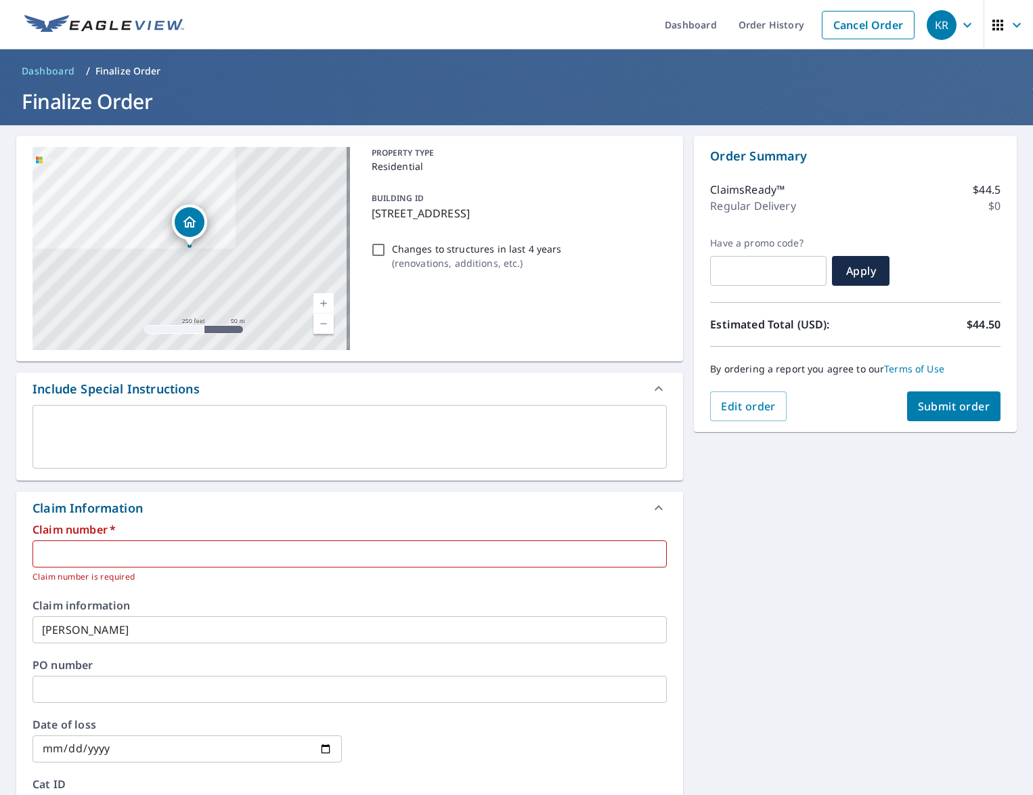
click at [121, 554] on input "text" at bounding box center [349, 553] width 634 height 27
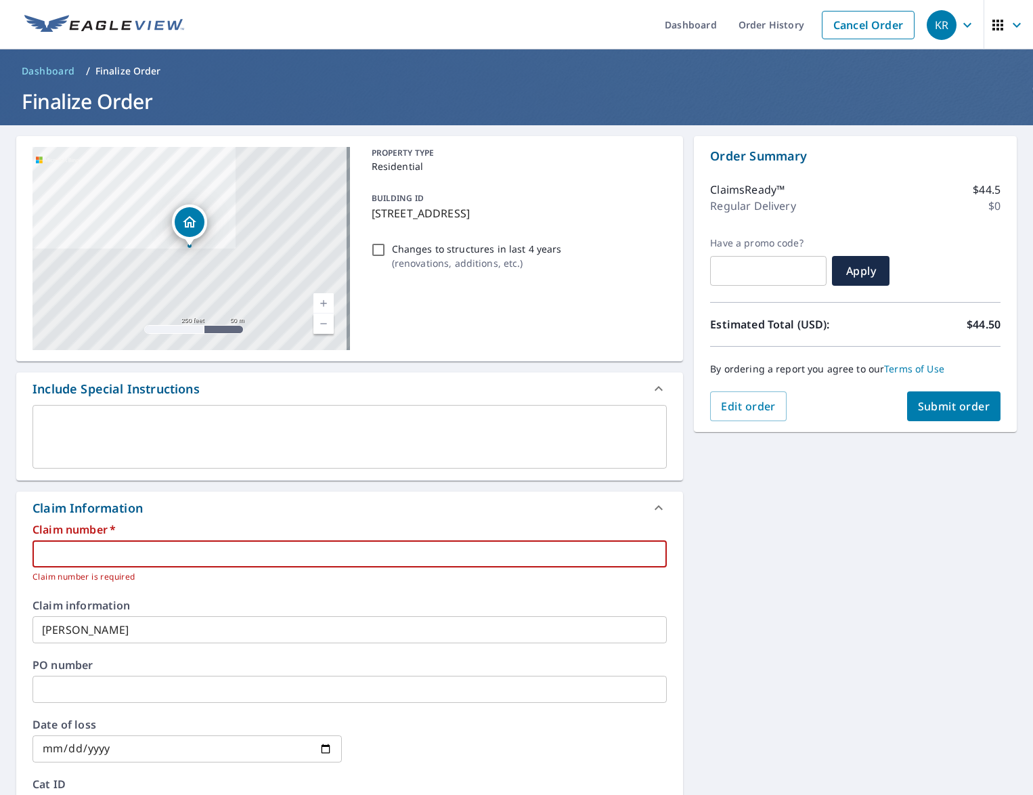
paste input "AS45859"
type input "AS45859"
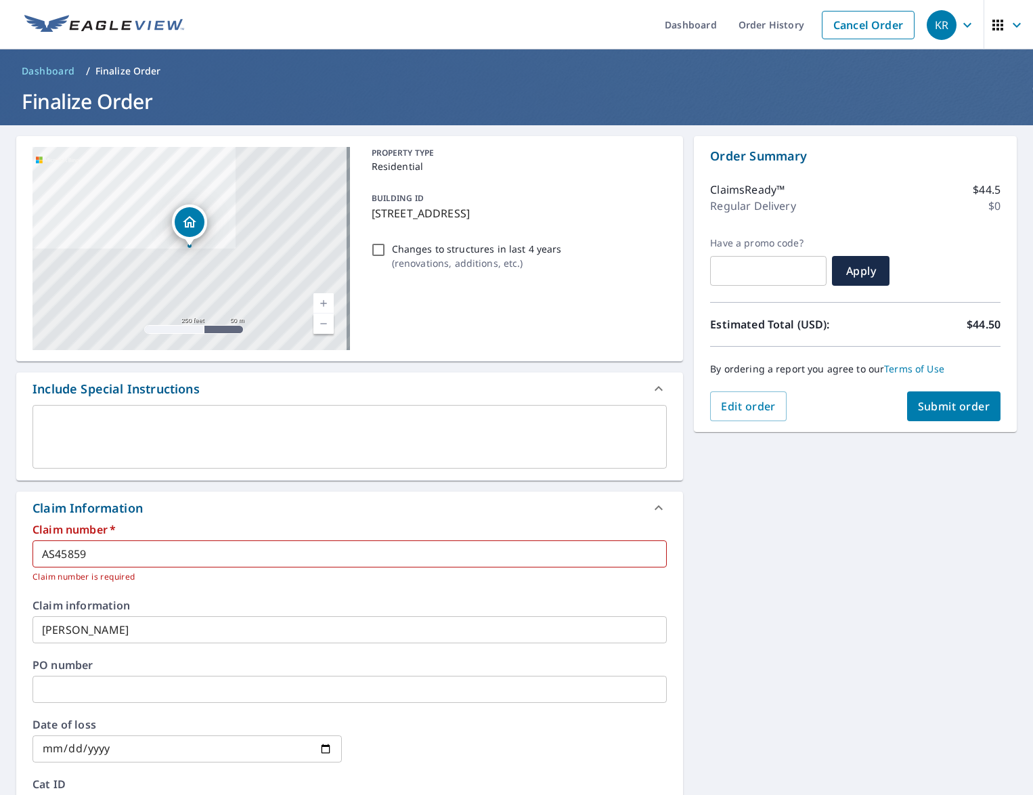
click at [146, 629] on input "Addam Stamper" at bounding box center [349, 629] width 634 height 27
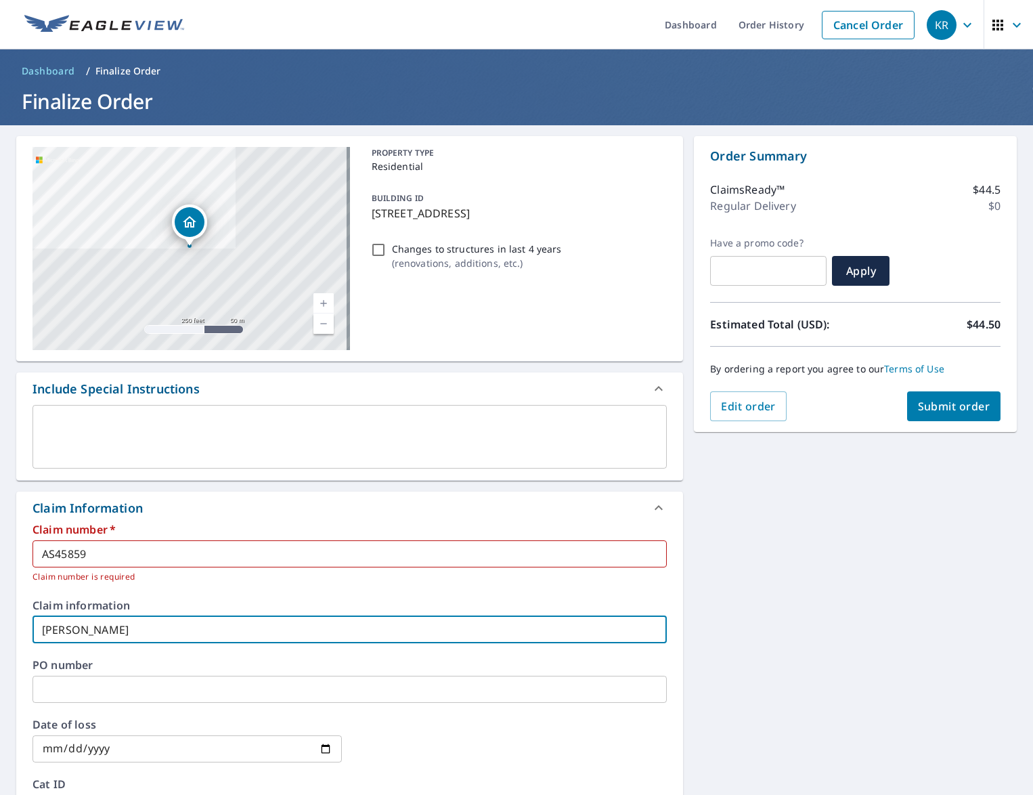
drag, startPoint x: 146, startPoint y: 629, endPoint x: -13, endPoint y: 631, distance: 159.1
click at [0, 631] on html "KR KR Dashboard Order History Cancel Order KR Dashboard / Finalize Order Finali…" at bounding box center [516, 397] width 1033 height 795
paste input "Dennis Bixenman"
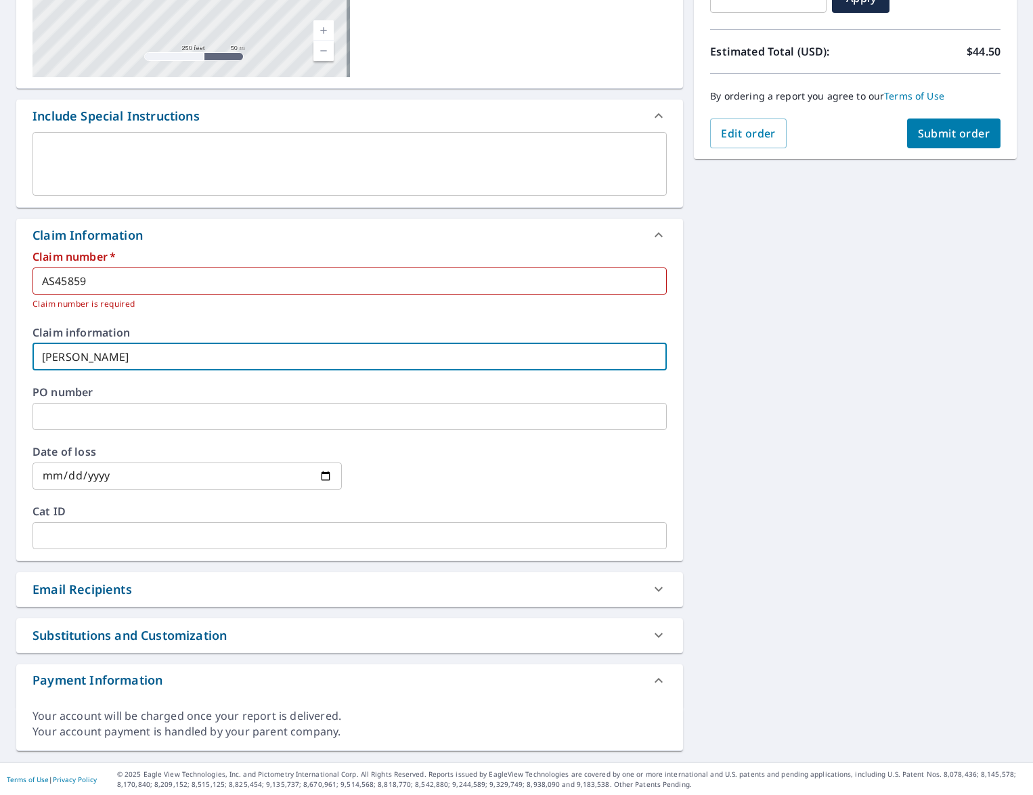
scroll to position [274, 0]
type input "Dennis Bixenman"
click at [967, 122] on button "Submit order" at bounding box center [954, 132] width 94 height 30
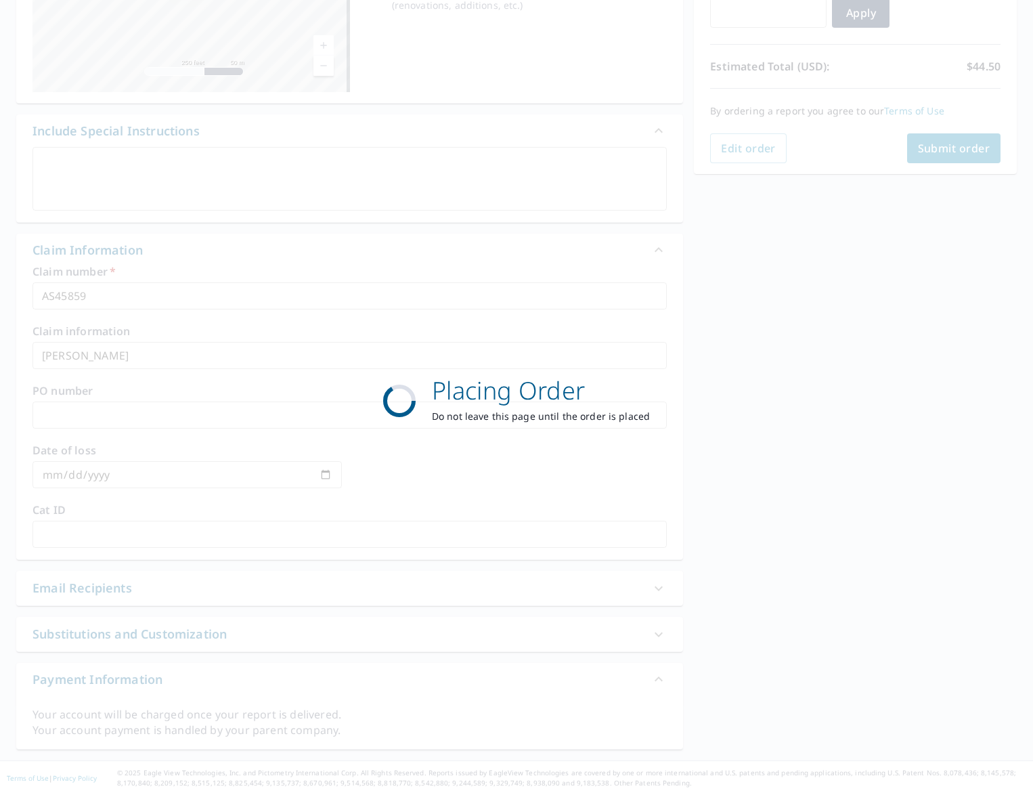
scroll to position [258, 0]
